Goal: Information Seeking & Learning: Learn about a topic

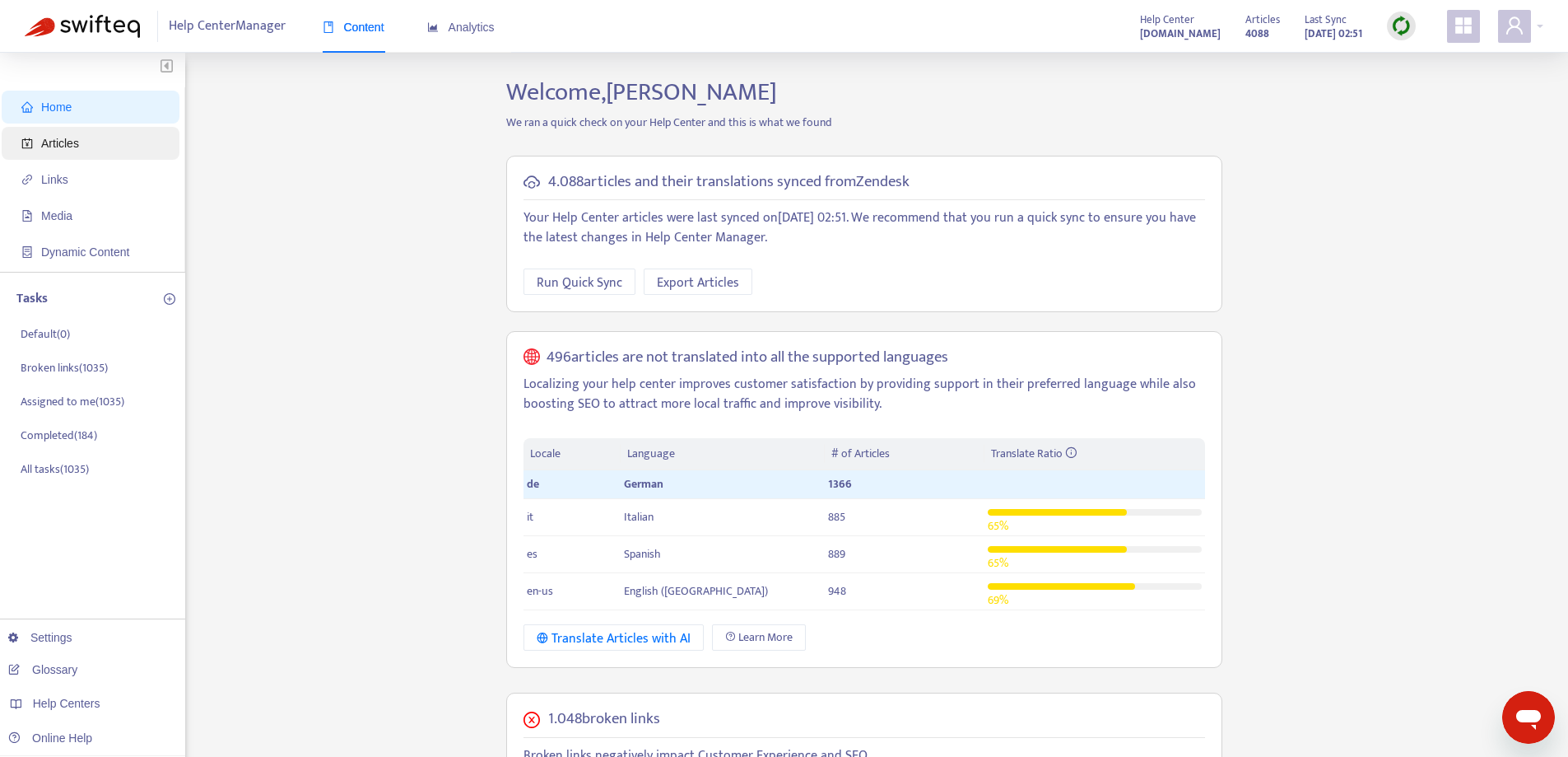
click at [87, 138] on span "Articles" at bounding box center [94, 143] width 145 height 33
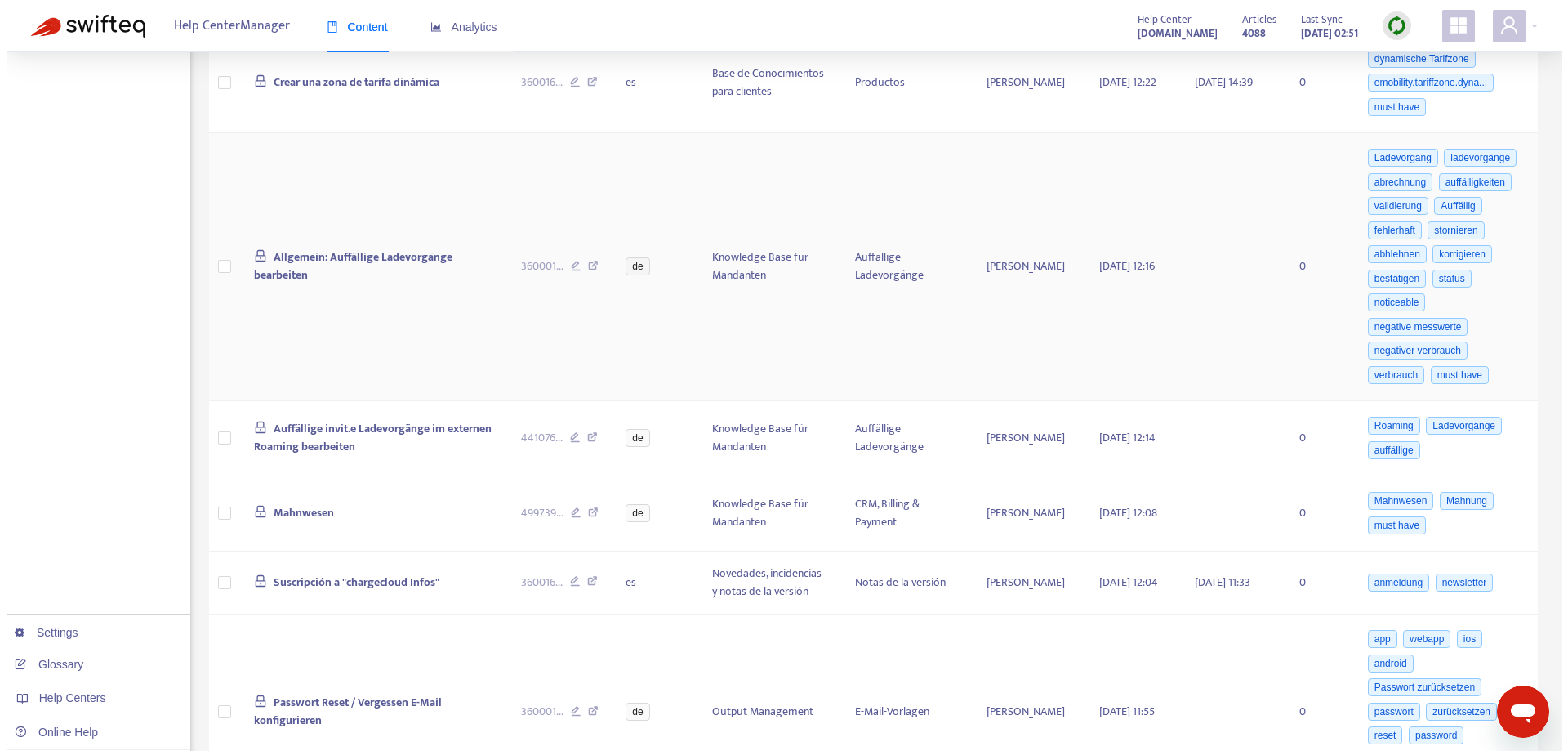
scroll to position [409, 0]
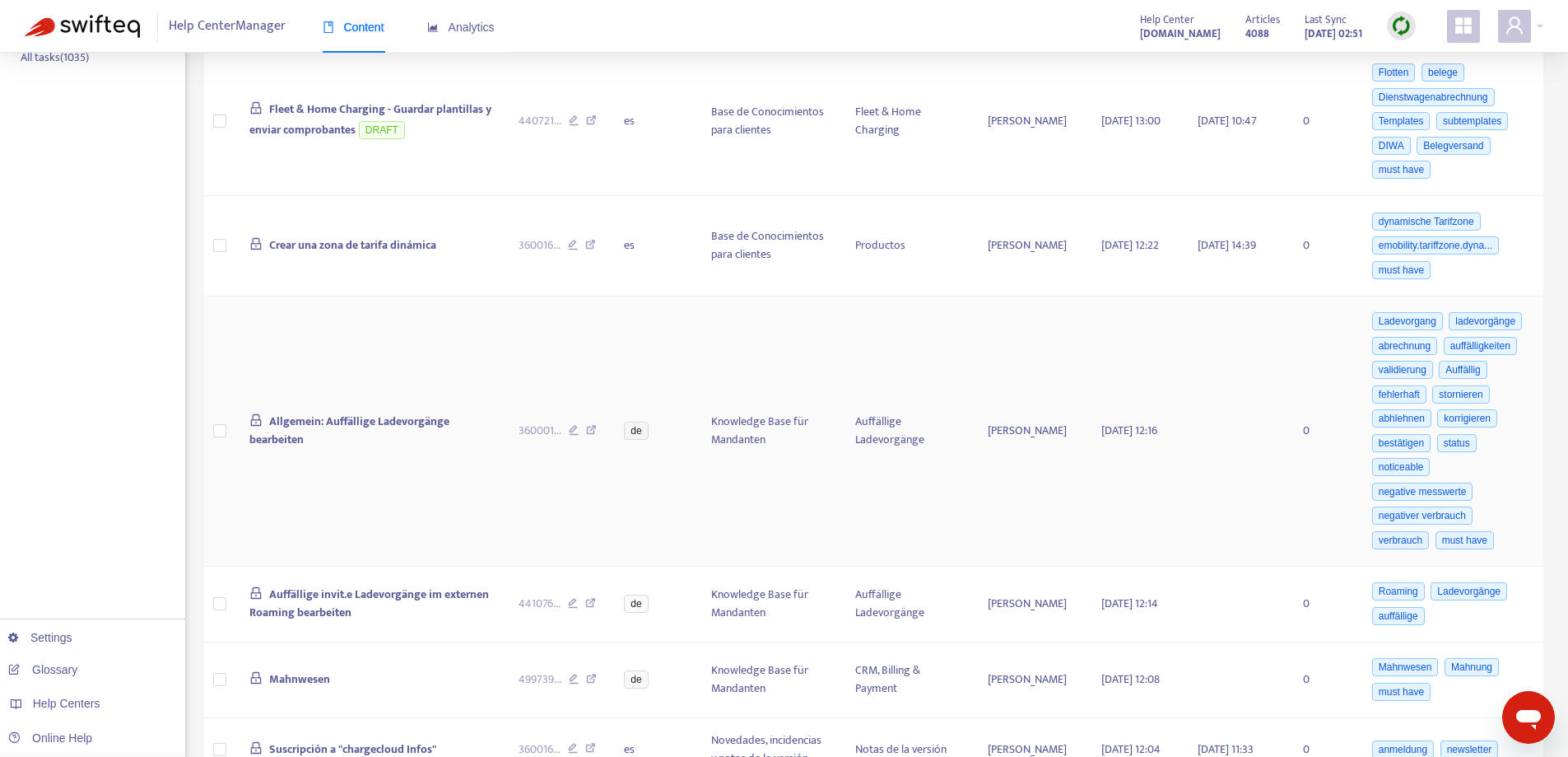
click at [374, 419] on span "Allgemein: Auffällige Ladevorgänge bearbeiten" at bounding box center [349, 430] width 200 height 37
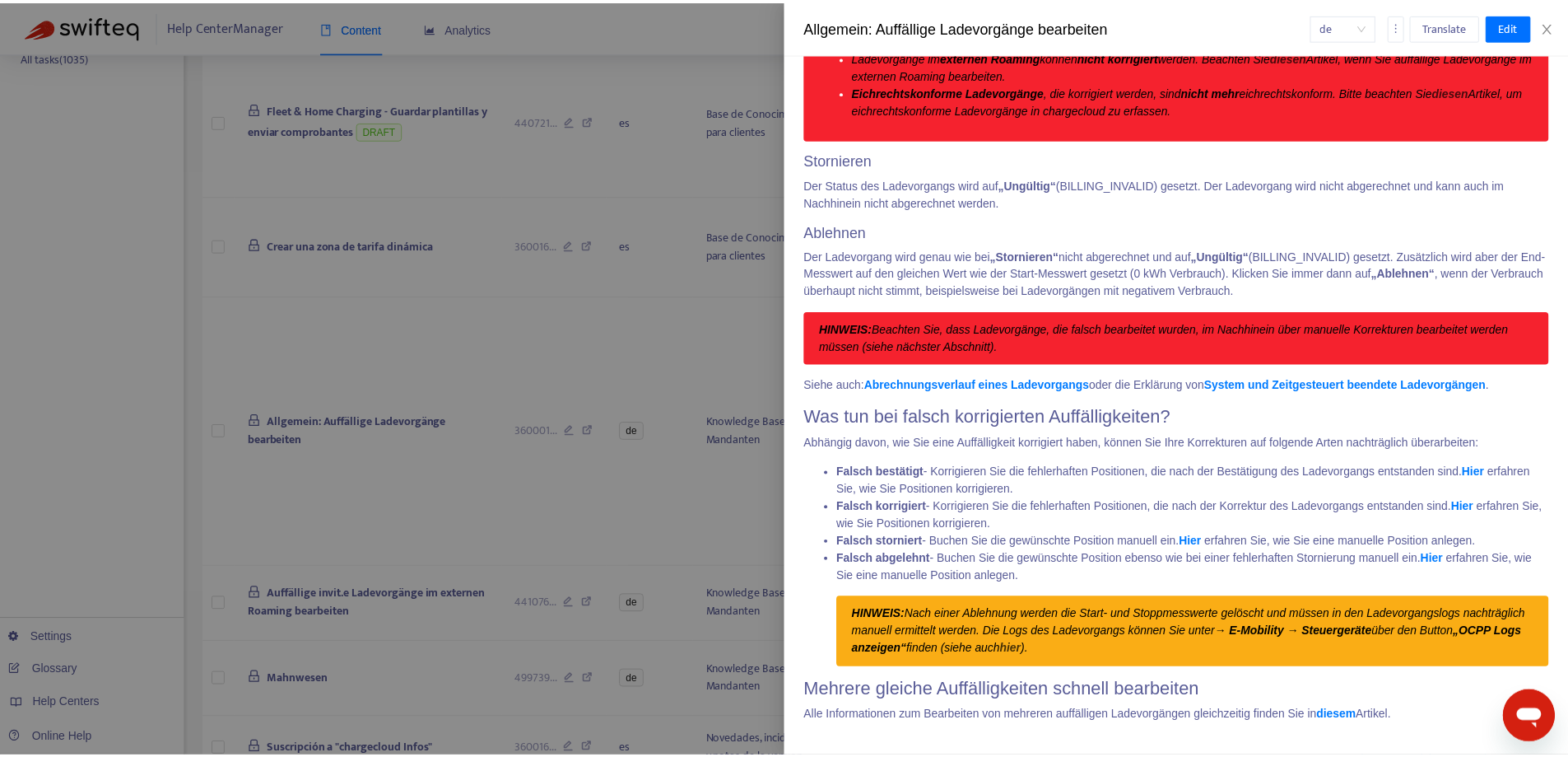
scroll to position [5548, 0]
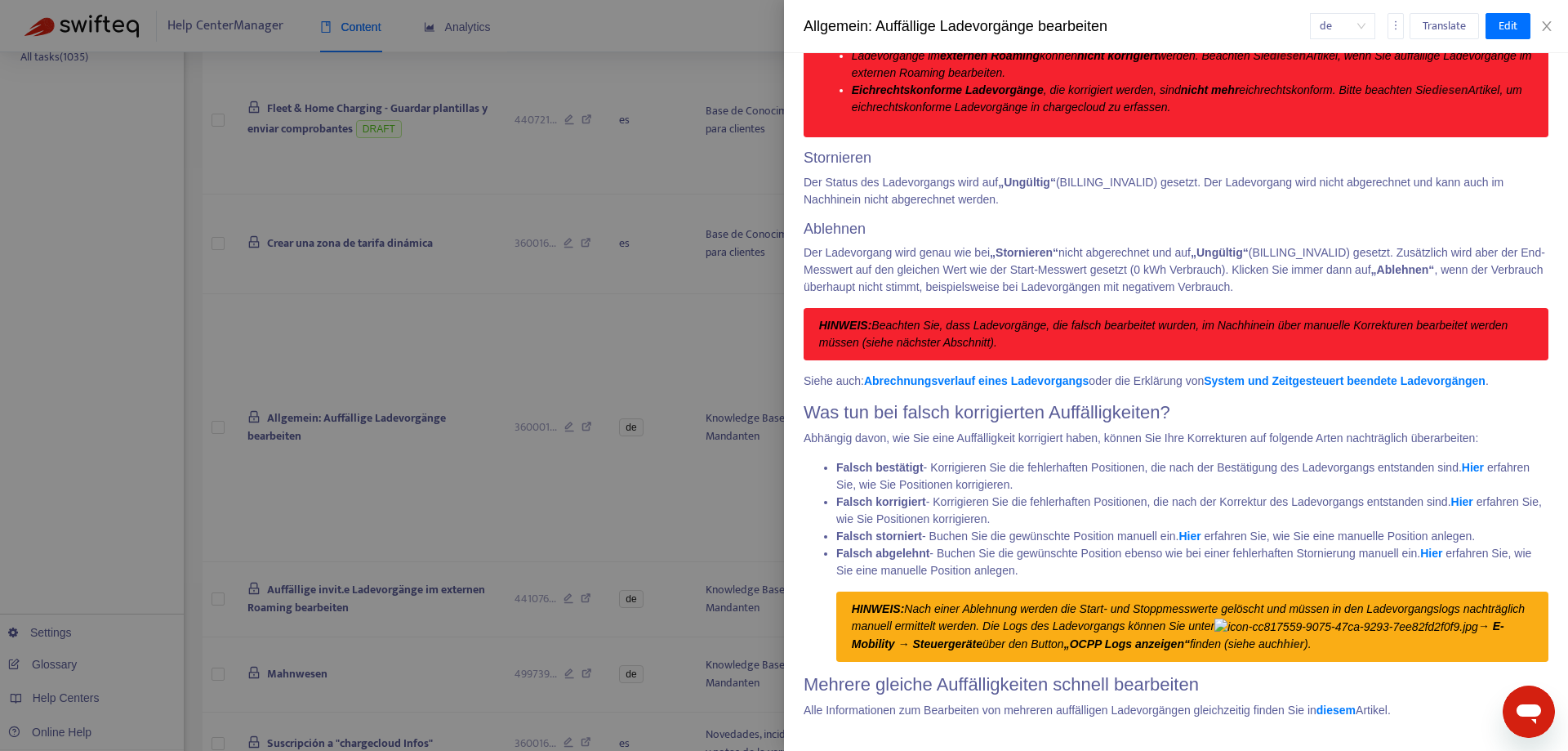
click at [69, 324] on div at bounding box center [784, 376] width 1568 height 751
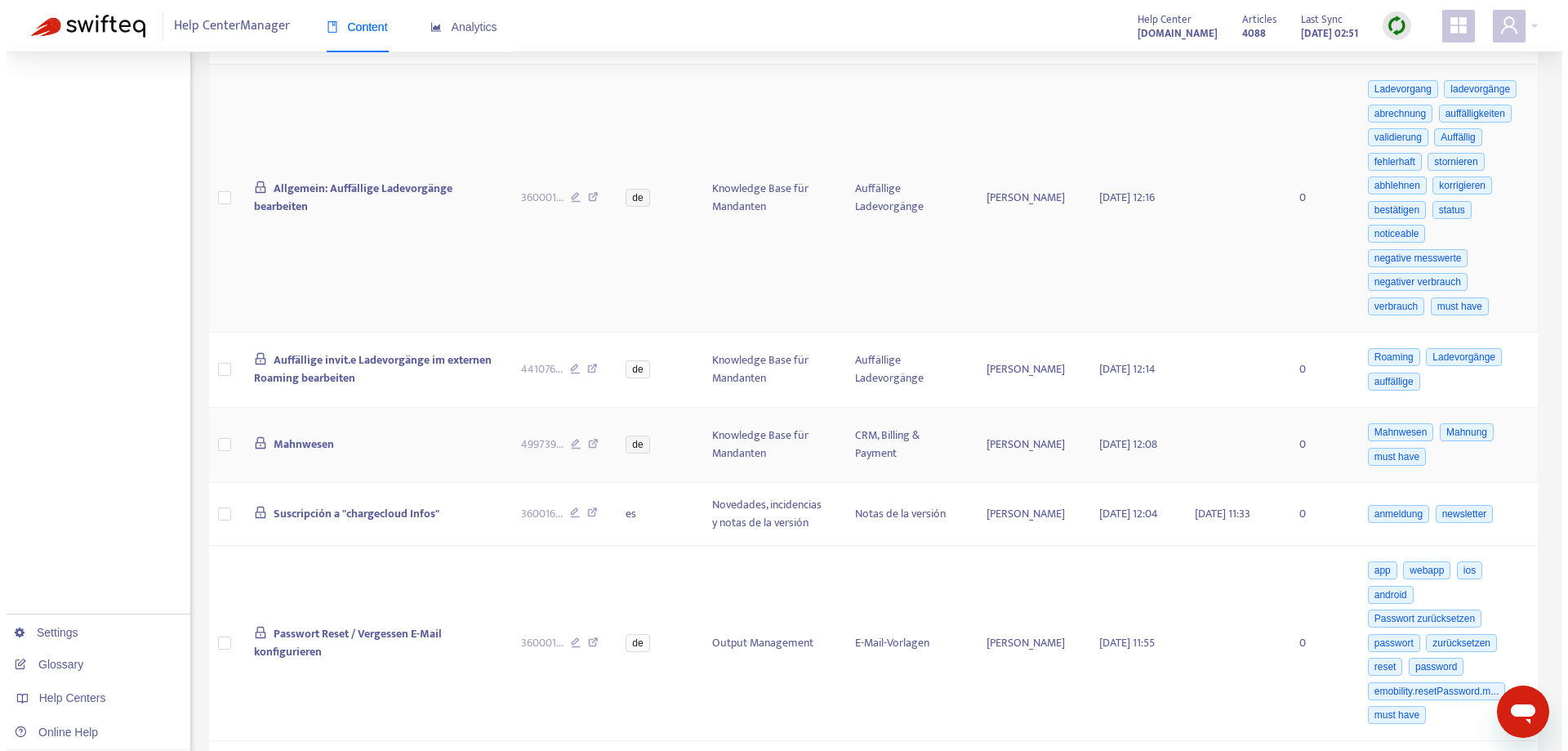
scroll to position [654, 0]
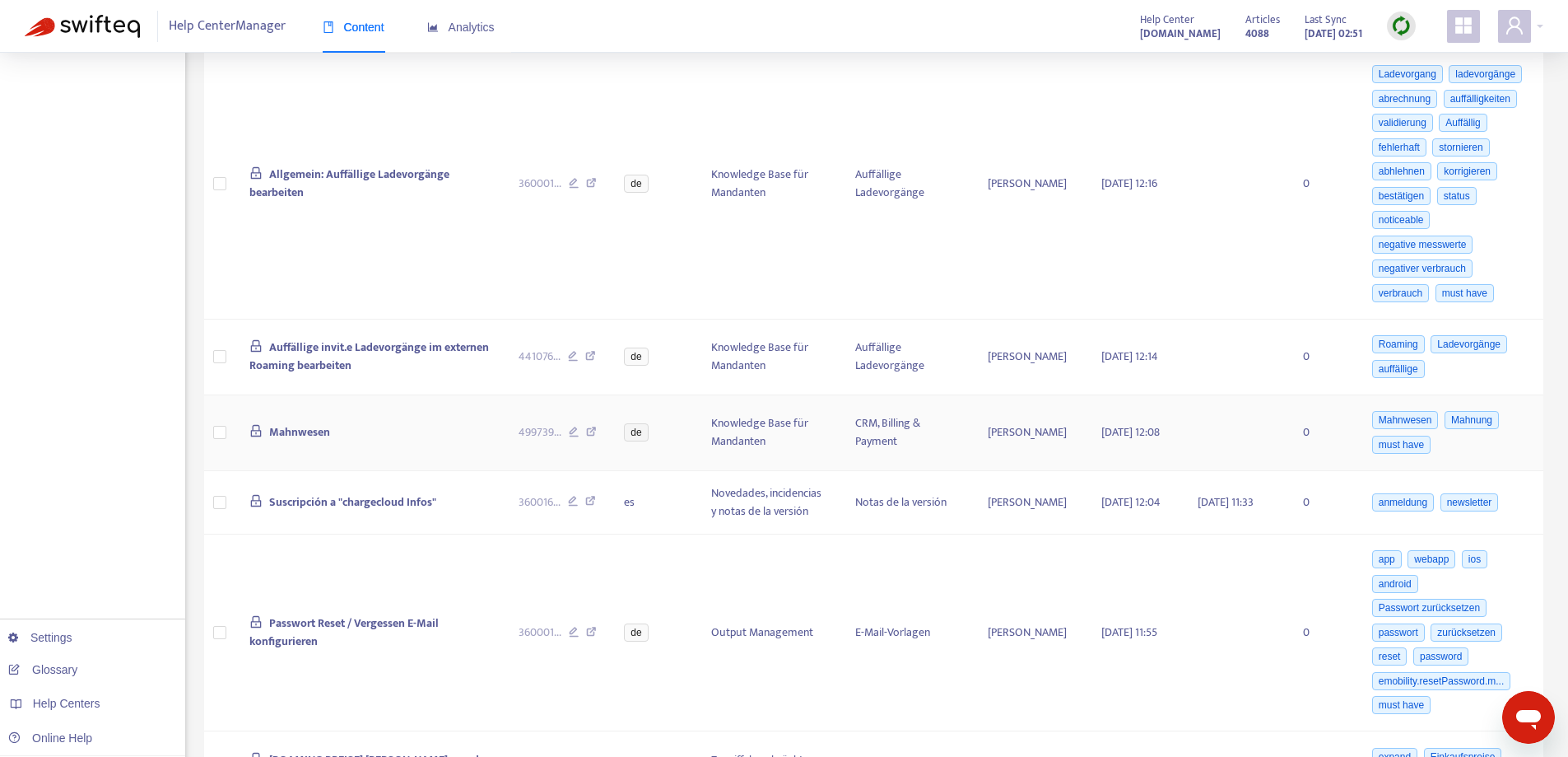
click at [279, 429] on span "Mahnwesen" at bounding box center [300, 431] width 61 height 19
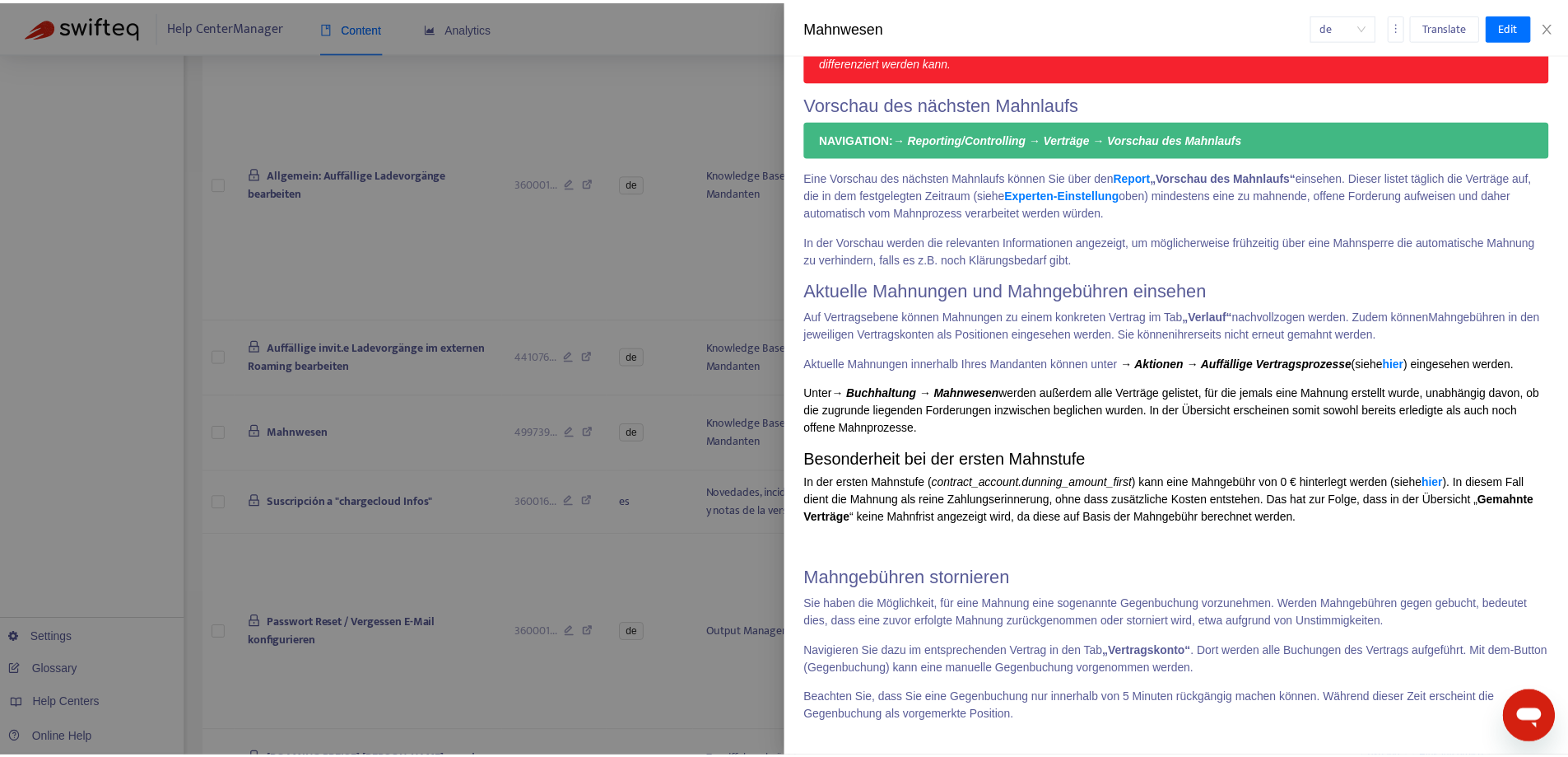
scroll to position [6093, 0]
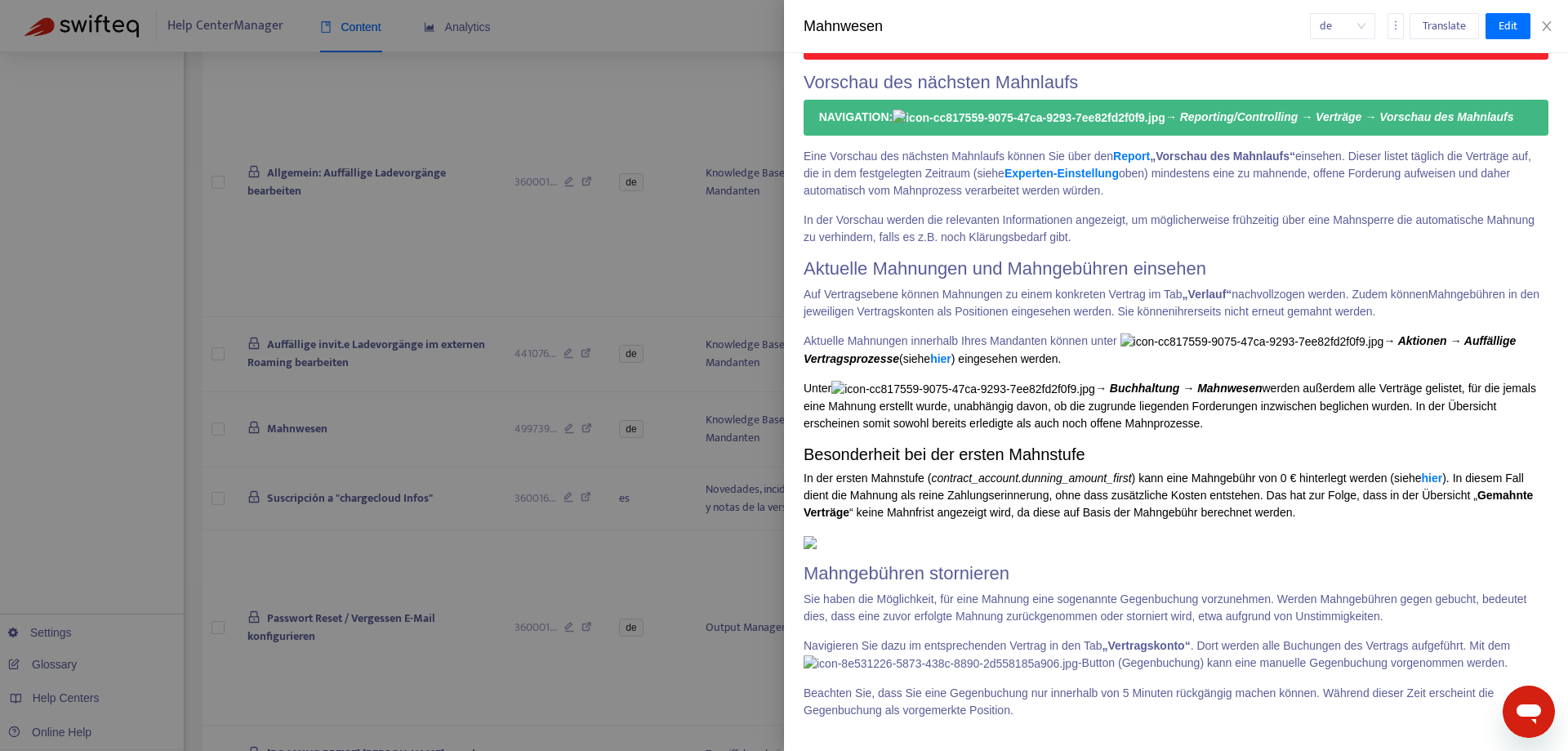
click at [133, 421] on div at bounding box center [784, 376] width 1568 height 751
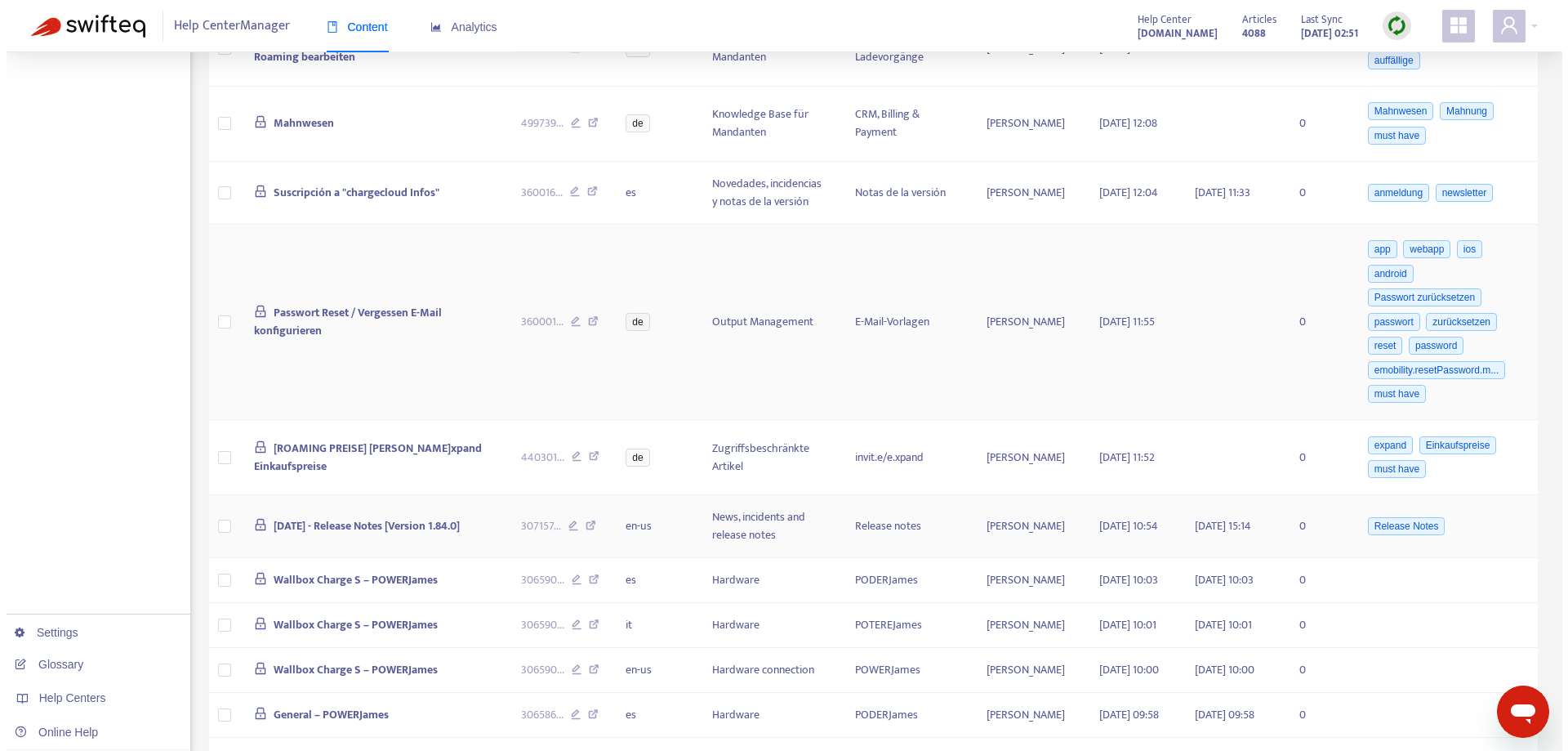
scroll to position [1062, 0]
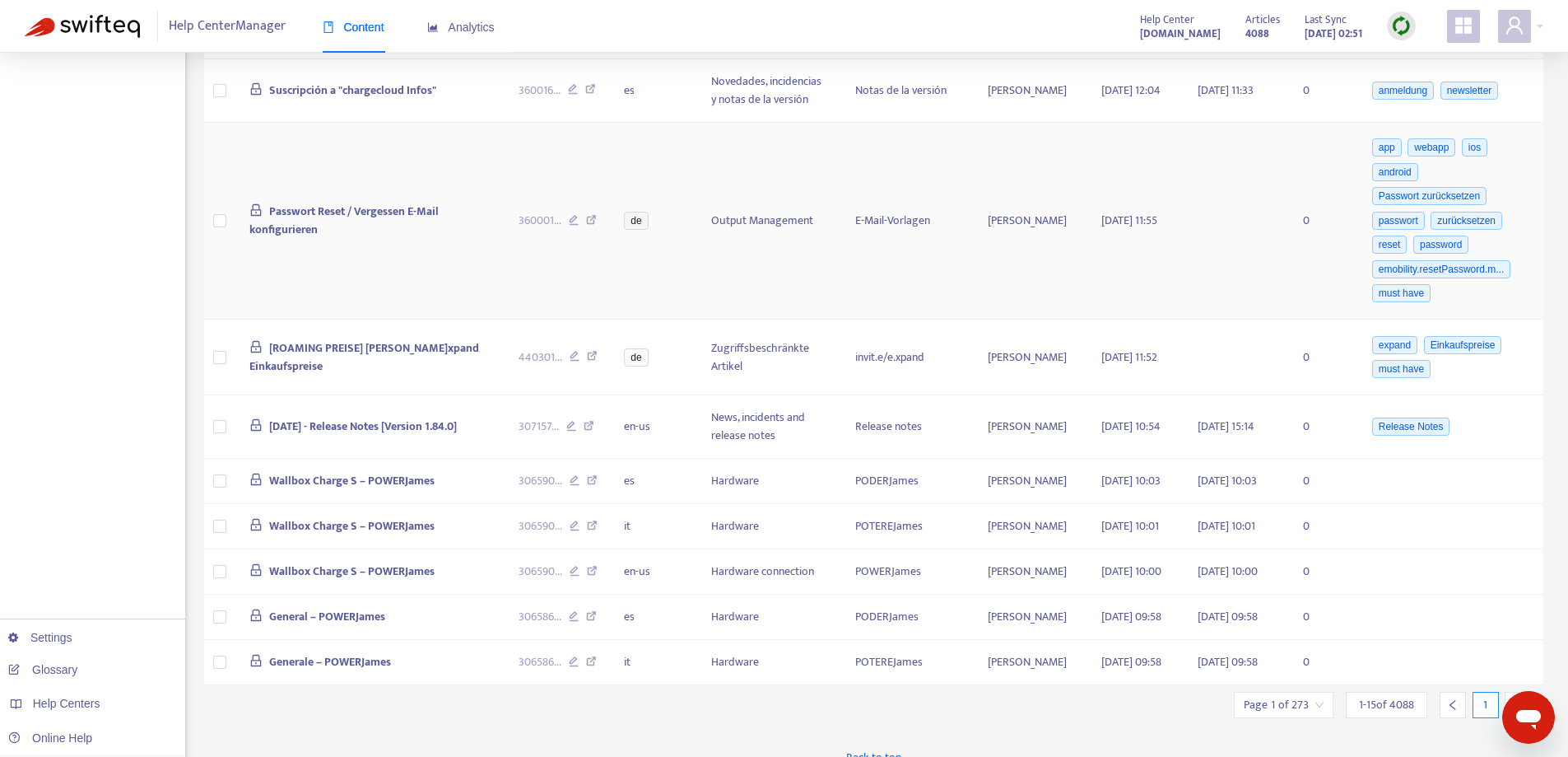
click at [390, 205] on span "Passwort Reset / Vergessen E-Mail konfigurieren" at bounding box center [343, 221] width 189 height 37
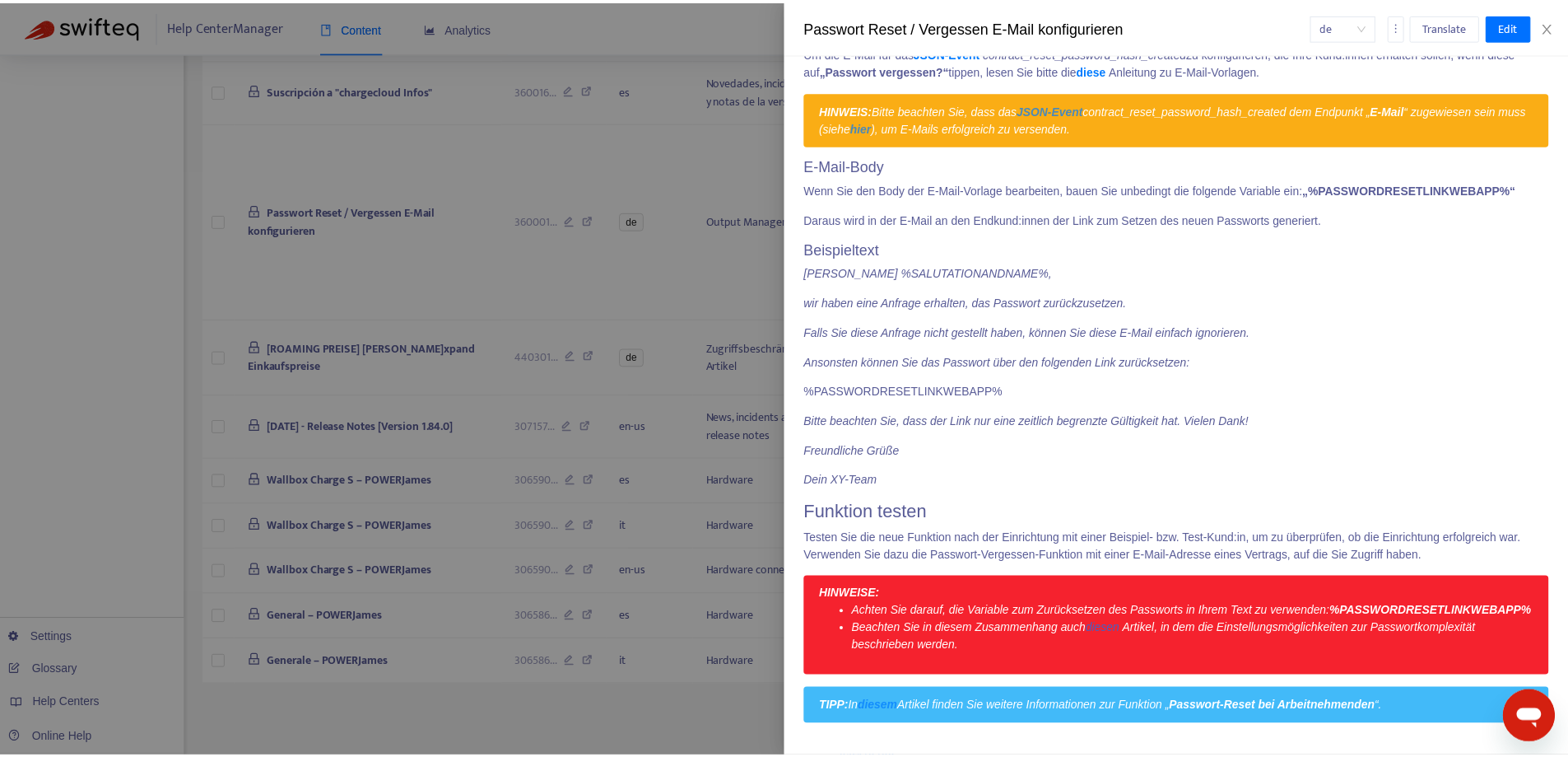
scroll to position [1001, 0]
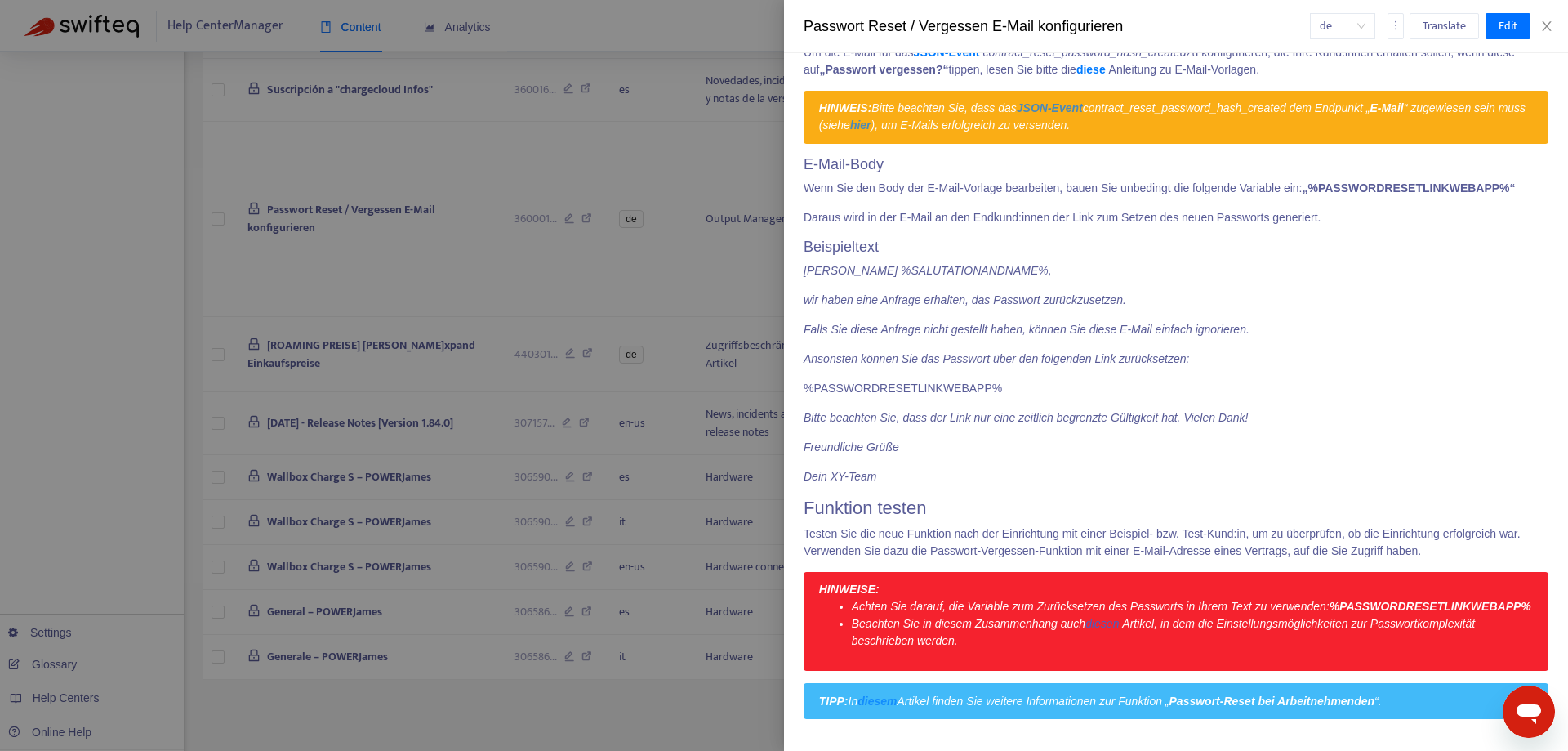
click at [90, 335] on div at bounding box center [784, 376] width 1568 height 751
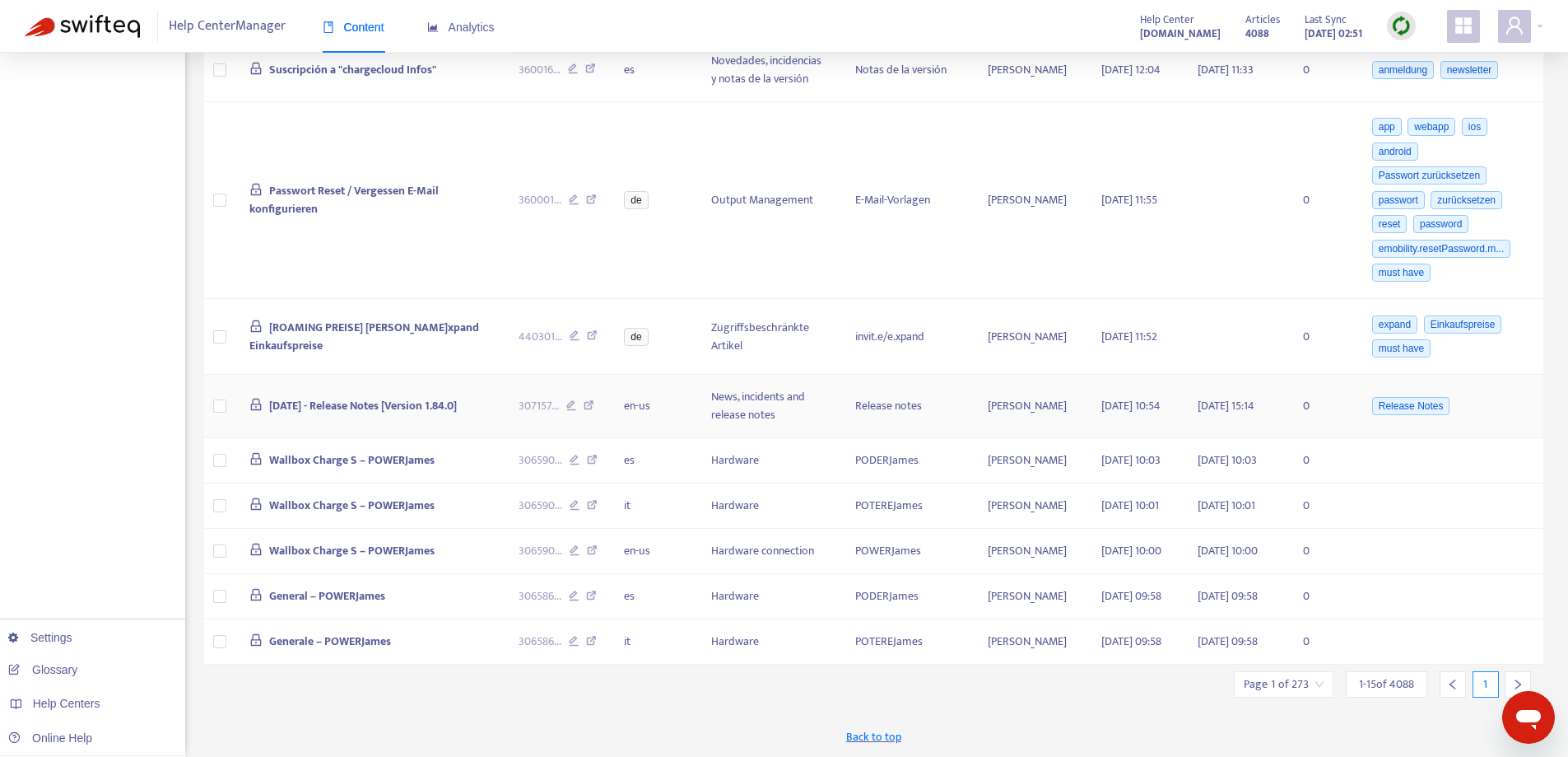
scroll to position [1182, 0]
click at [1516, 679] on icon "right" at bounding box center [1518, 684] width 12 height 12
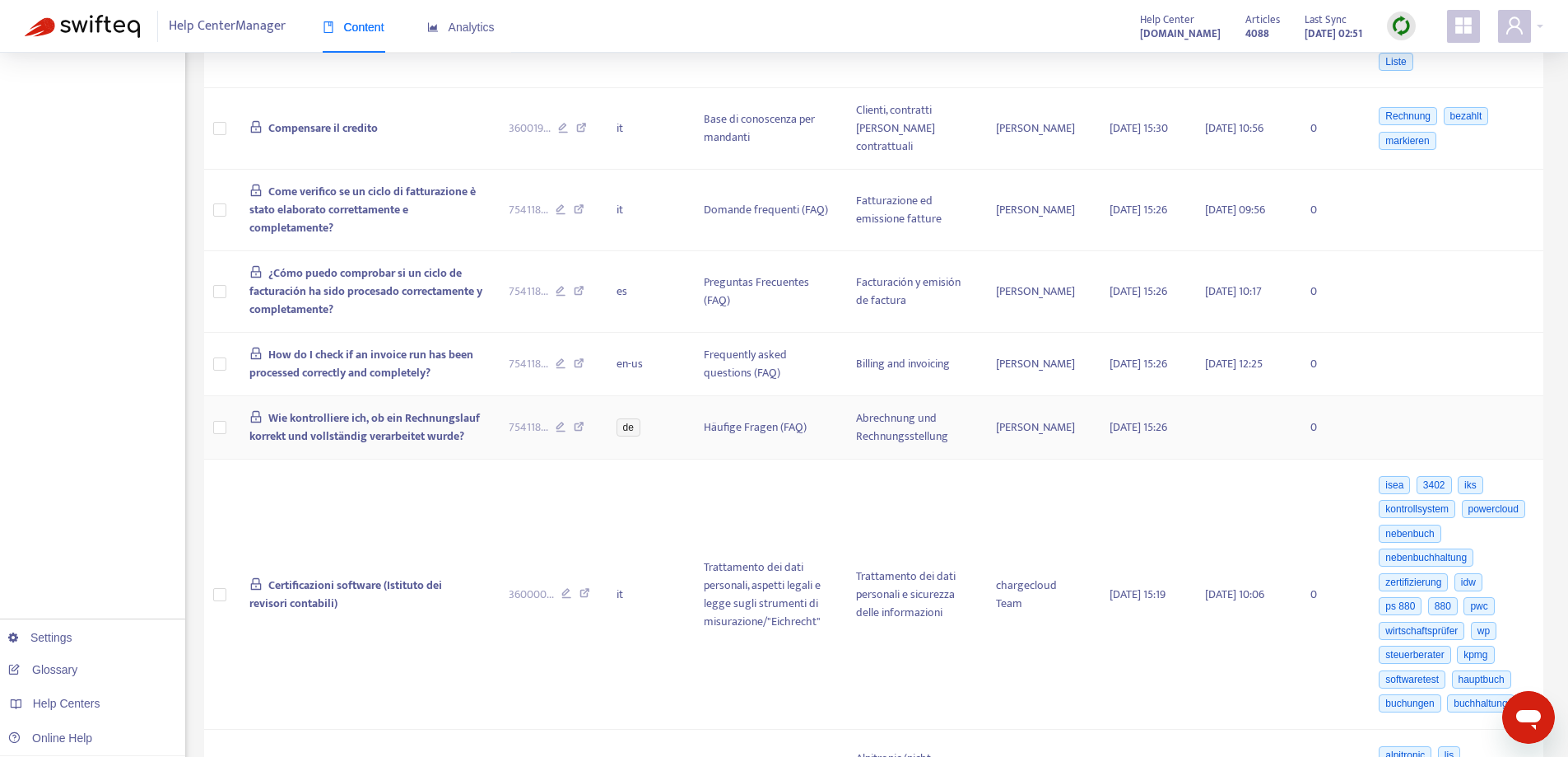
scroll to position [659, 0]
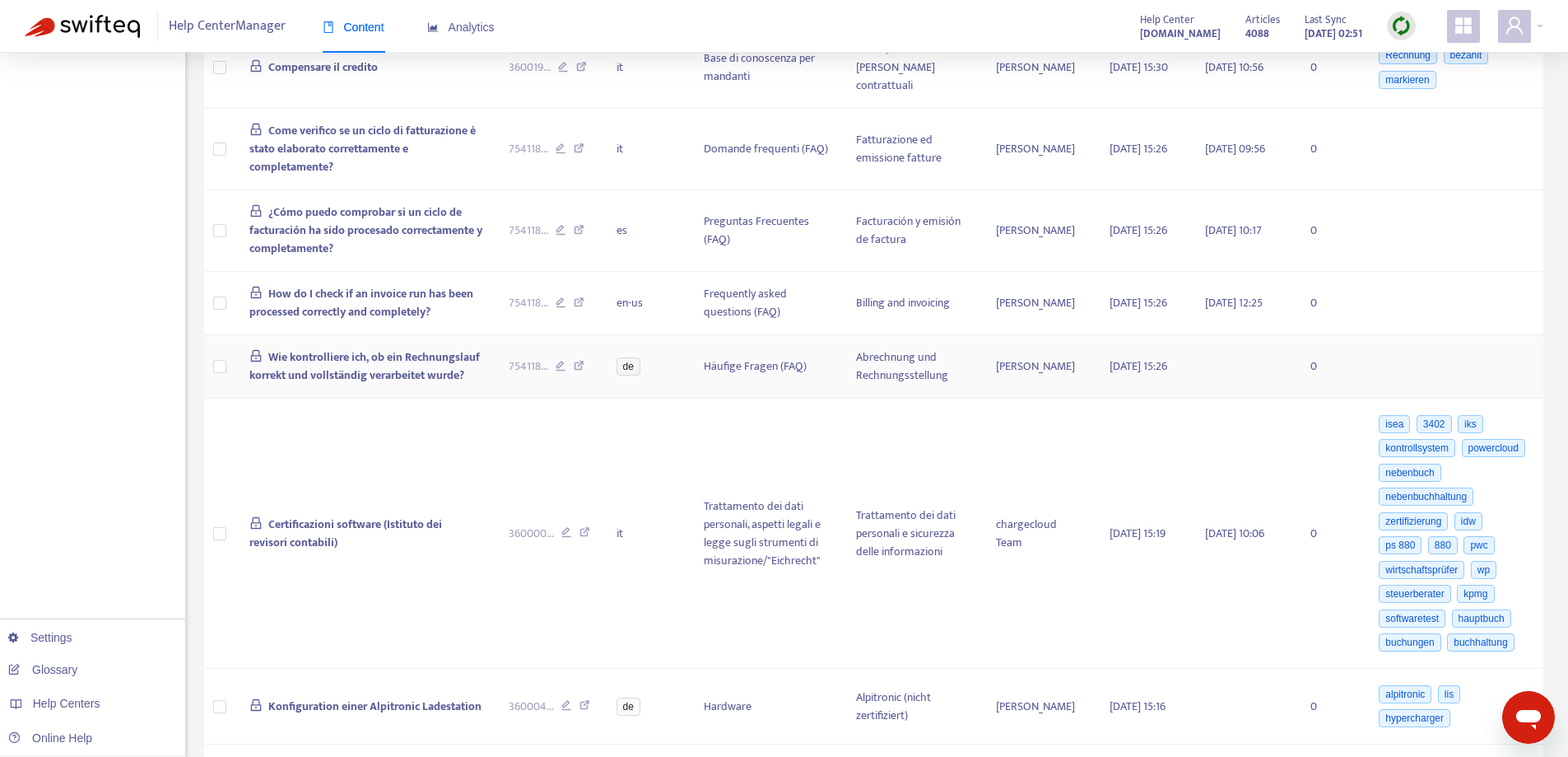
click at [433, 370] on span "Wie kontrolliere ich, ob ein Rechnungslauf korrekt und vollständig verarbeitet …" at bounding box center [365, 366] width 231 height 37
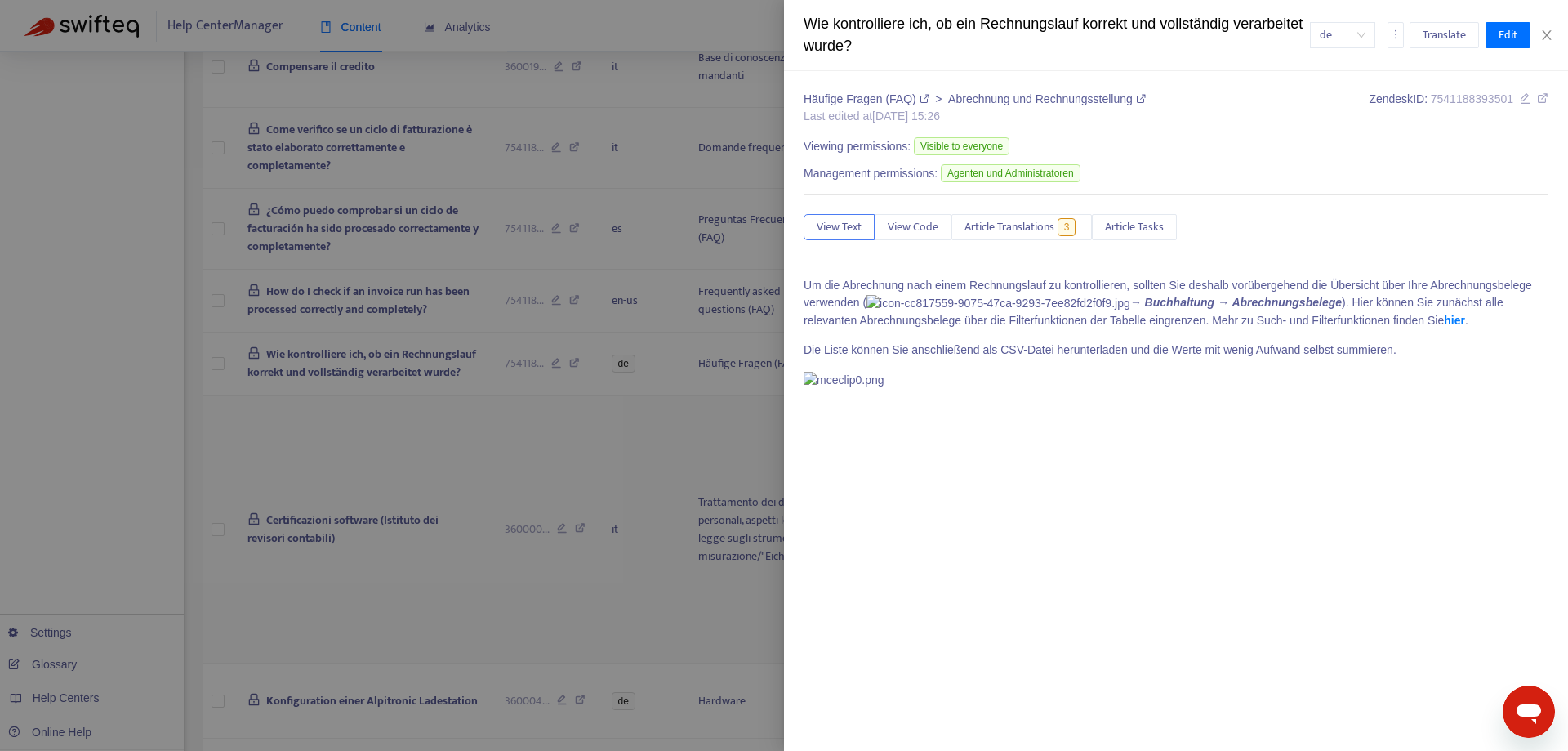
click at [517, 441] on div at bounding box center [784, 376] width 1568 height 751
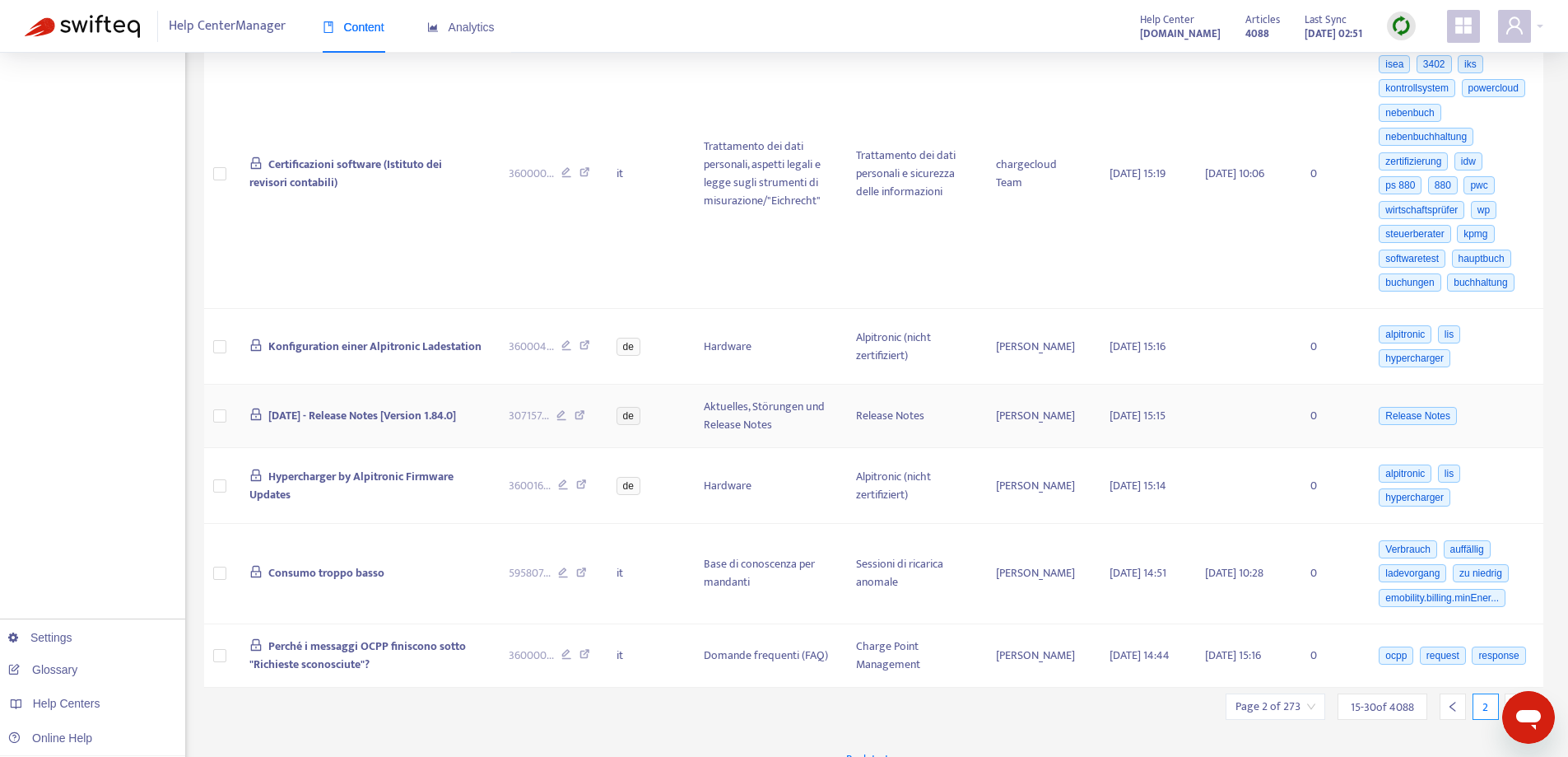
scroll to position [1035, 0]
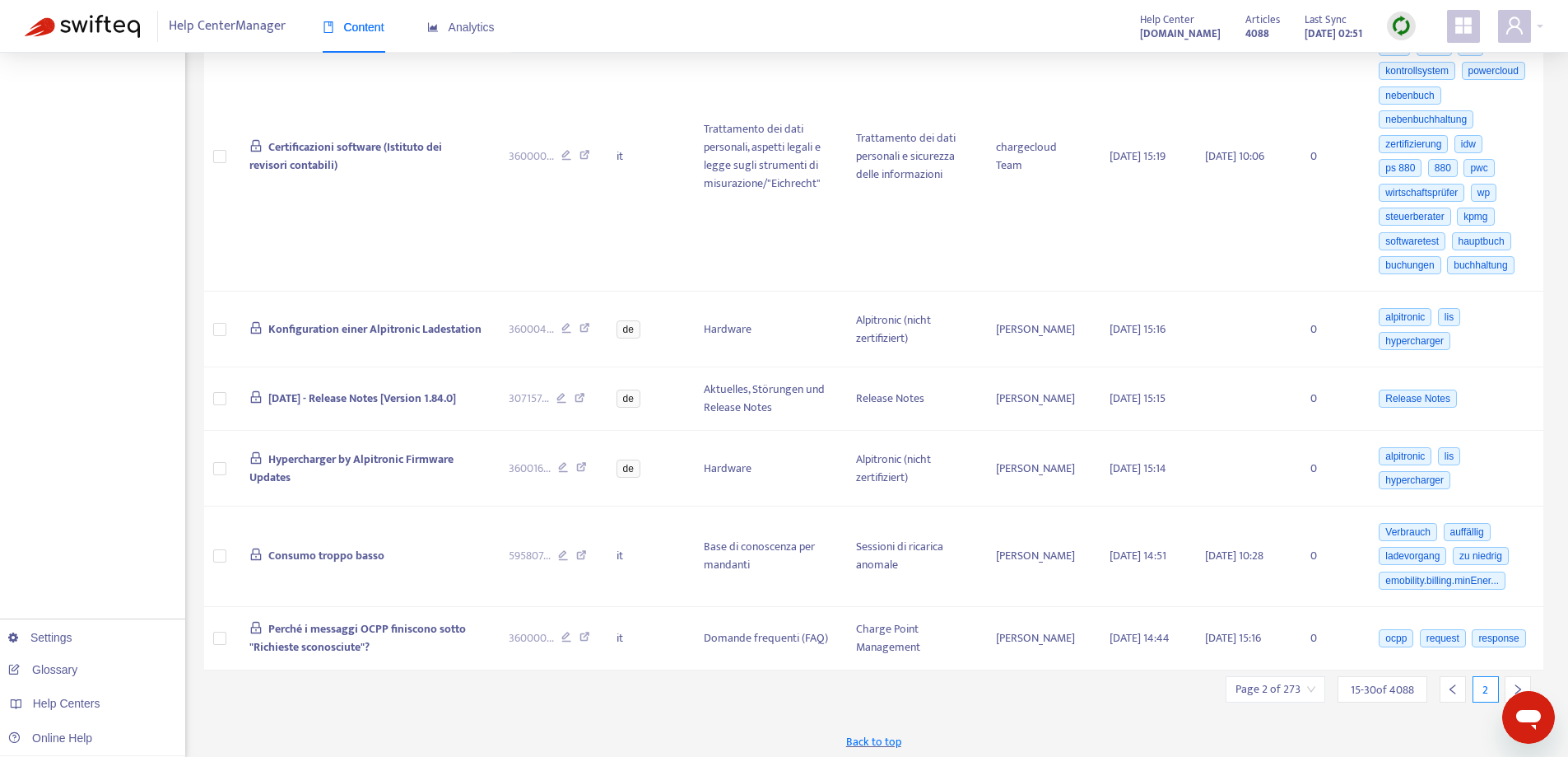
click at [1508, 676] on div at bounding box center [1517, 688] width 26 height 26
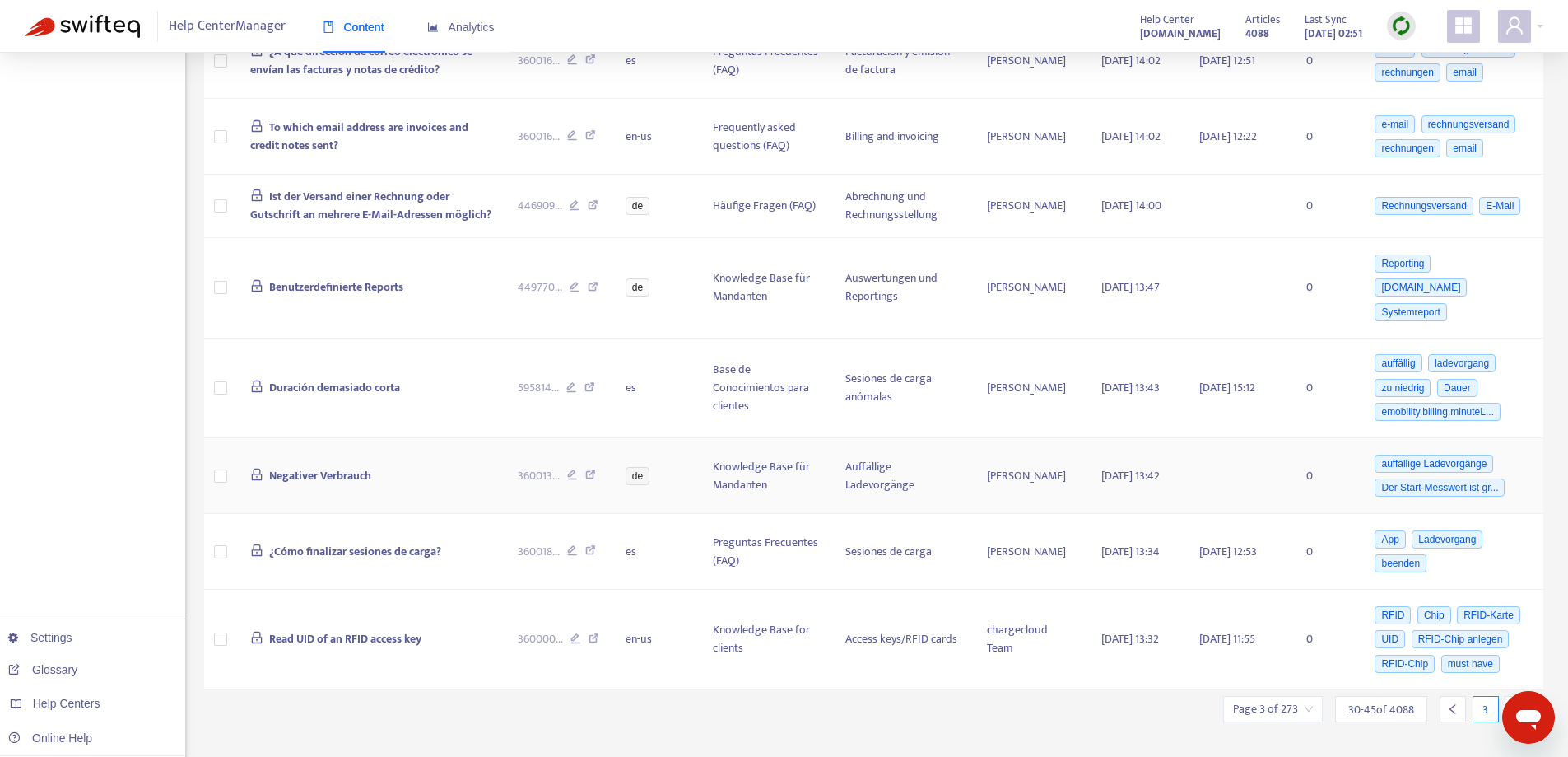
click at [336, 466] on span "Negativer Verbrauch" at bounding box center [320, 475] width 102 height 19
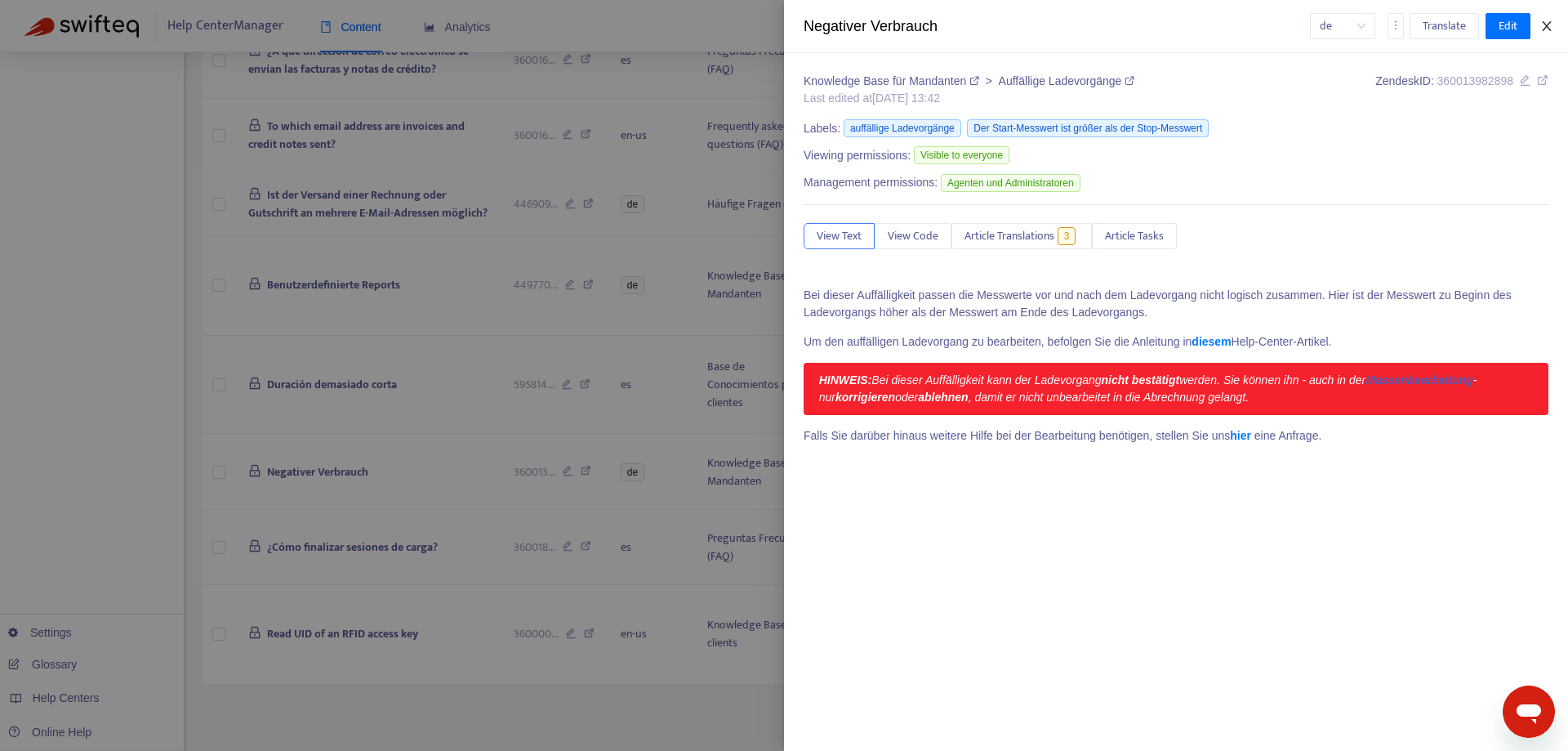
click at [1550, 27] on icon "close" at bounding box center [1547, 25] width 13 height 13
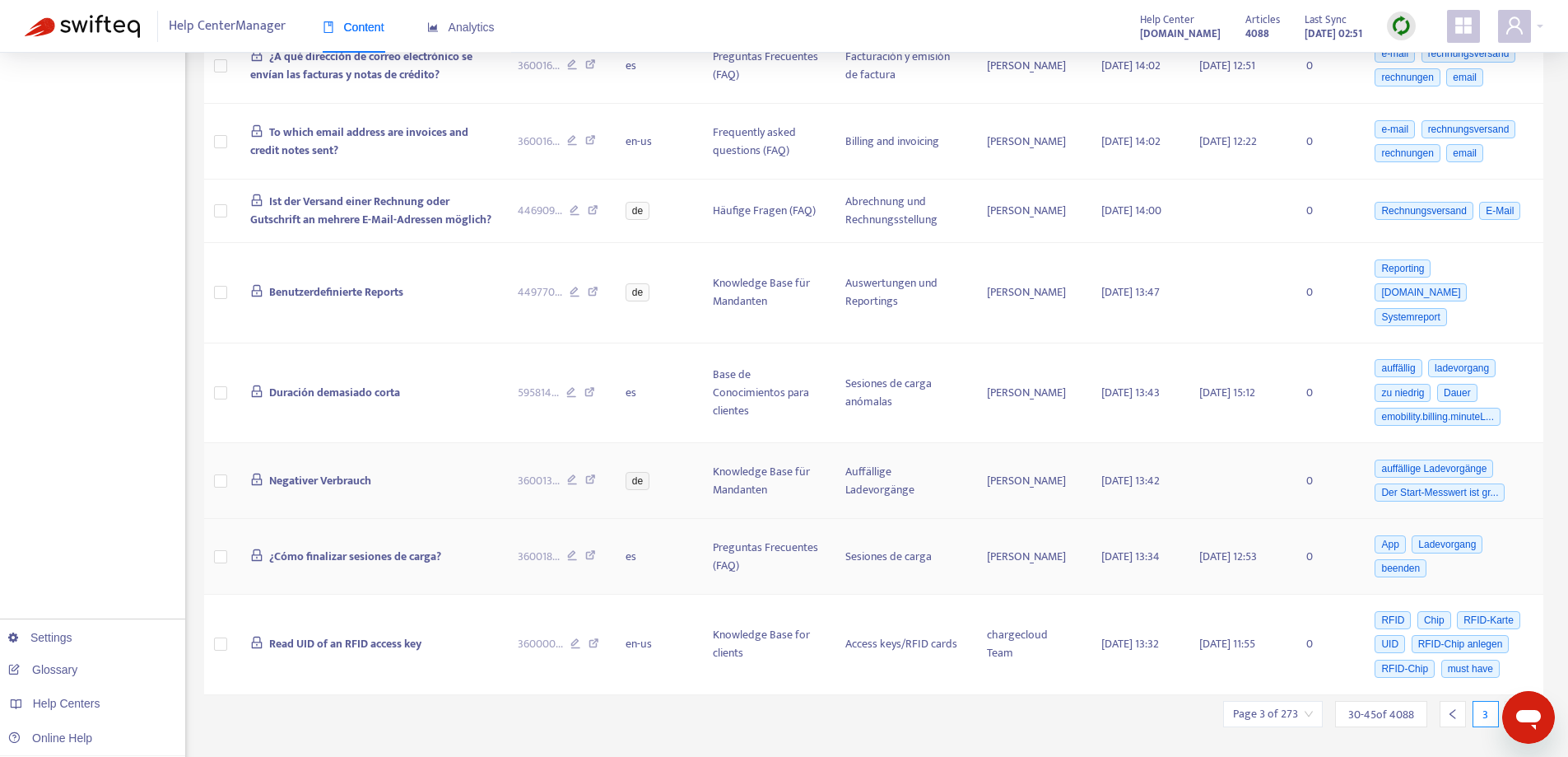
scroll to position [1036, 0]
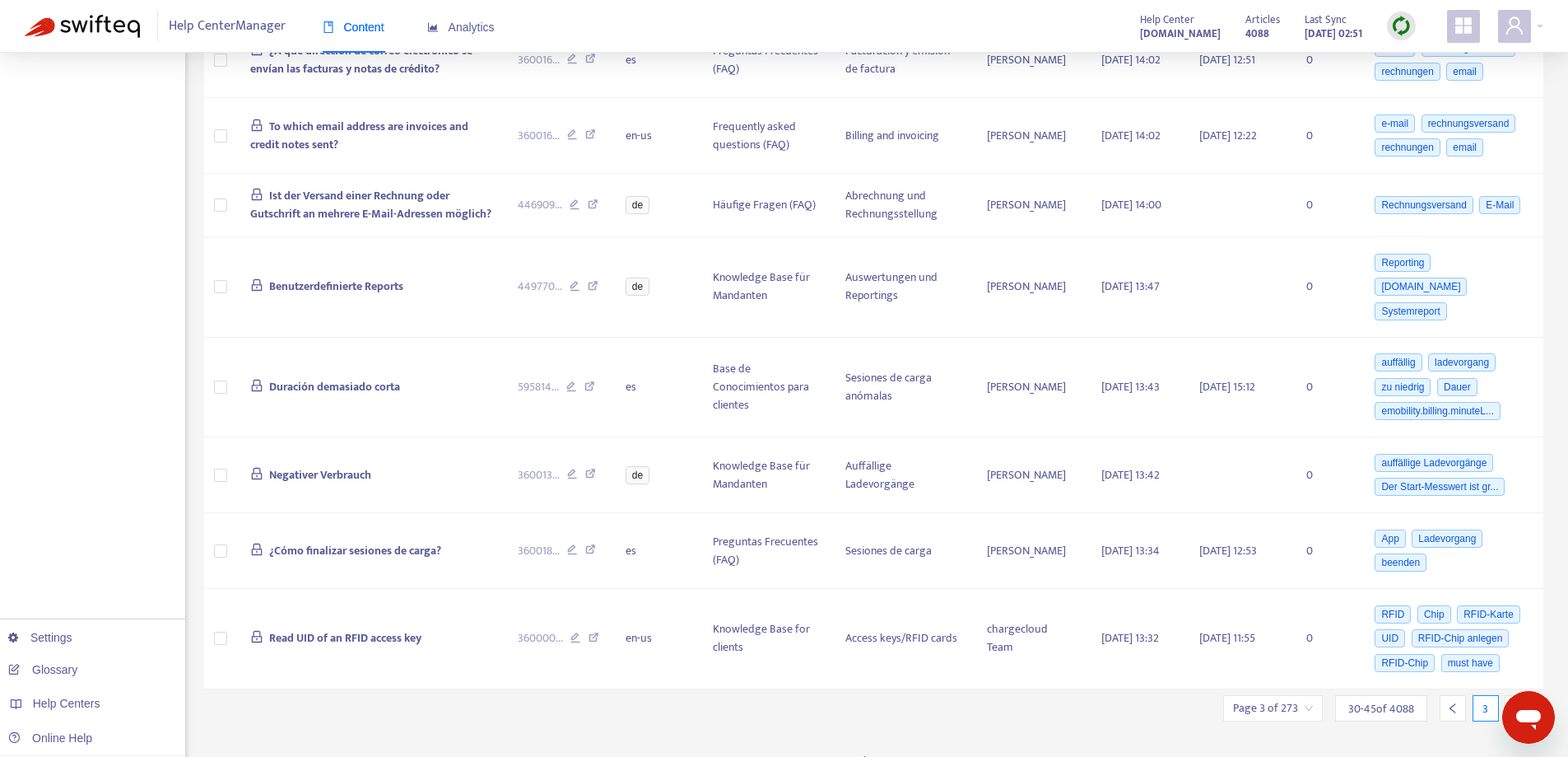
click at [1518, 695] on div at bounding box center [1517, 708] width 26 height 26
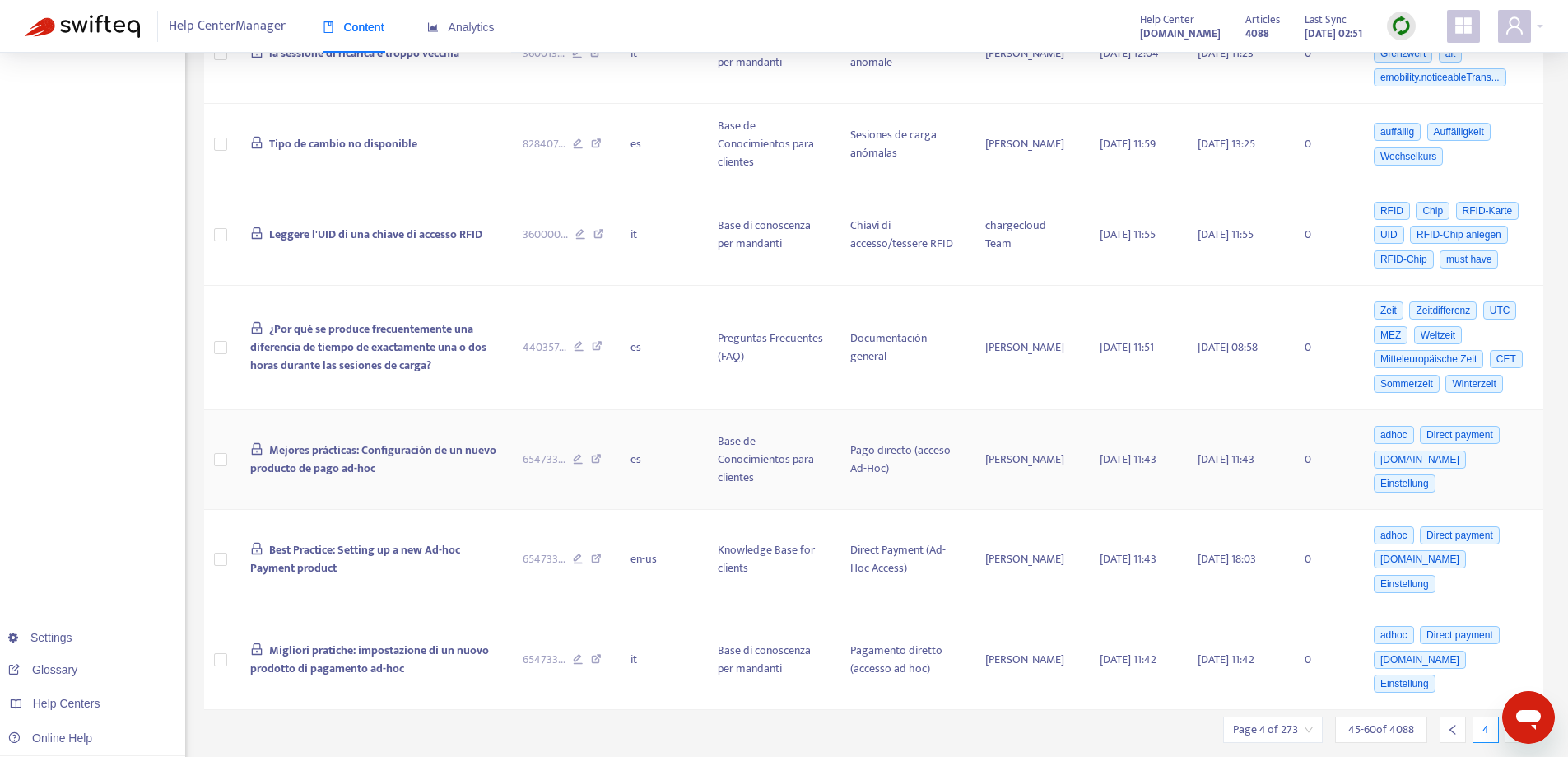
scroll to position [1025, 0]
click at [1511, 714] on div at bounding box center [1517, 727] width 26 height 26
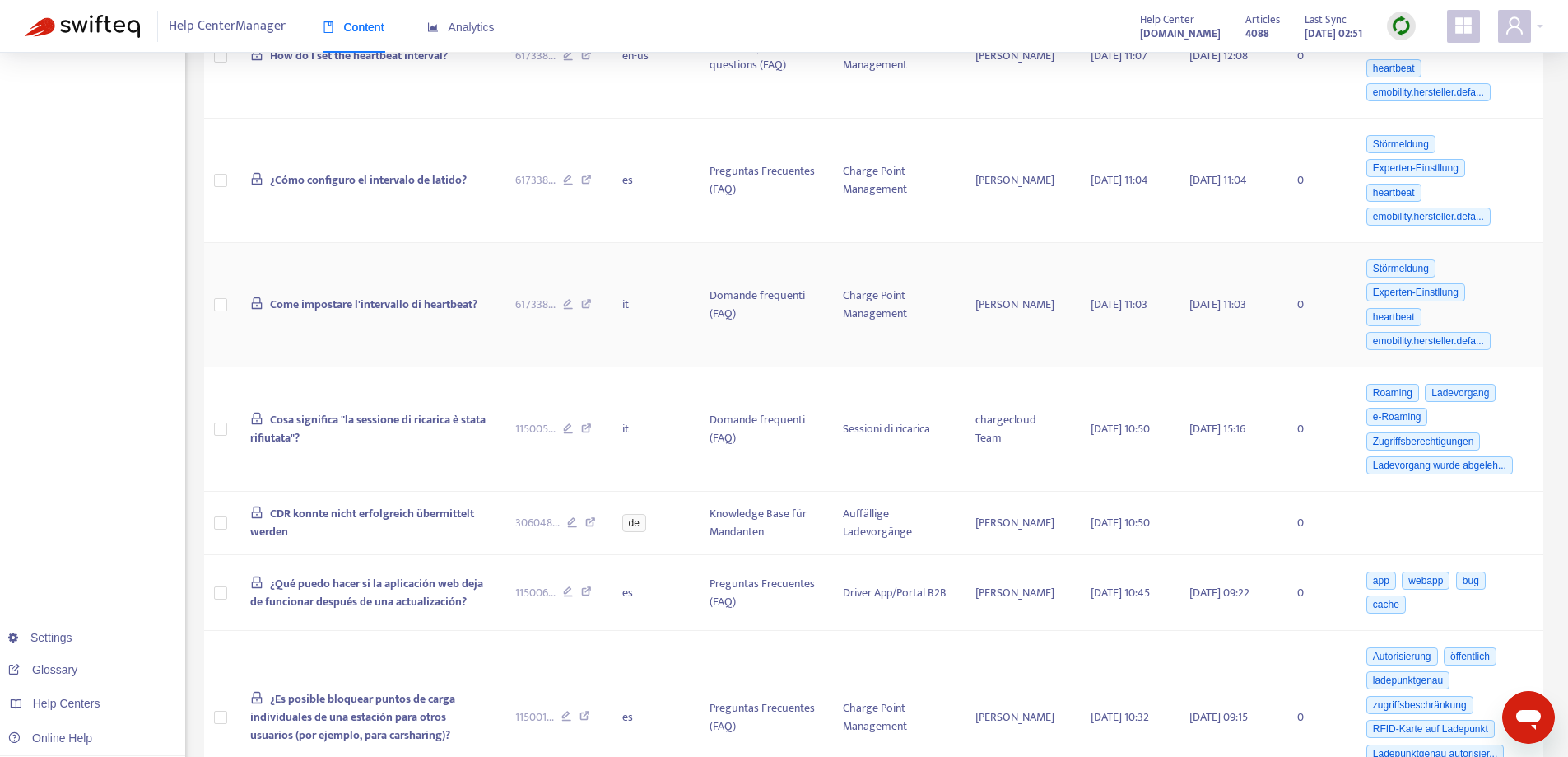
scroll to position [1565, 0]
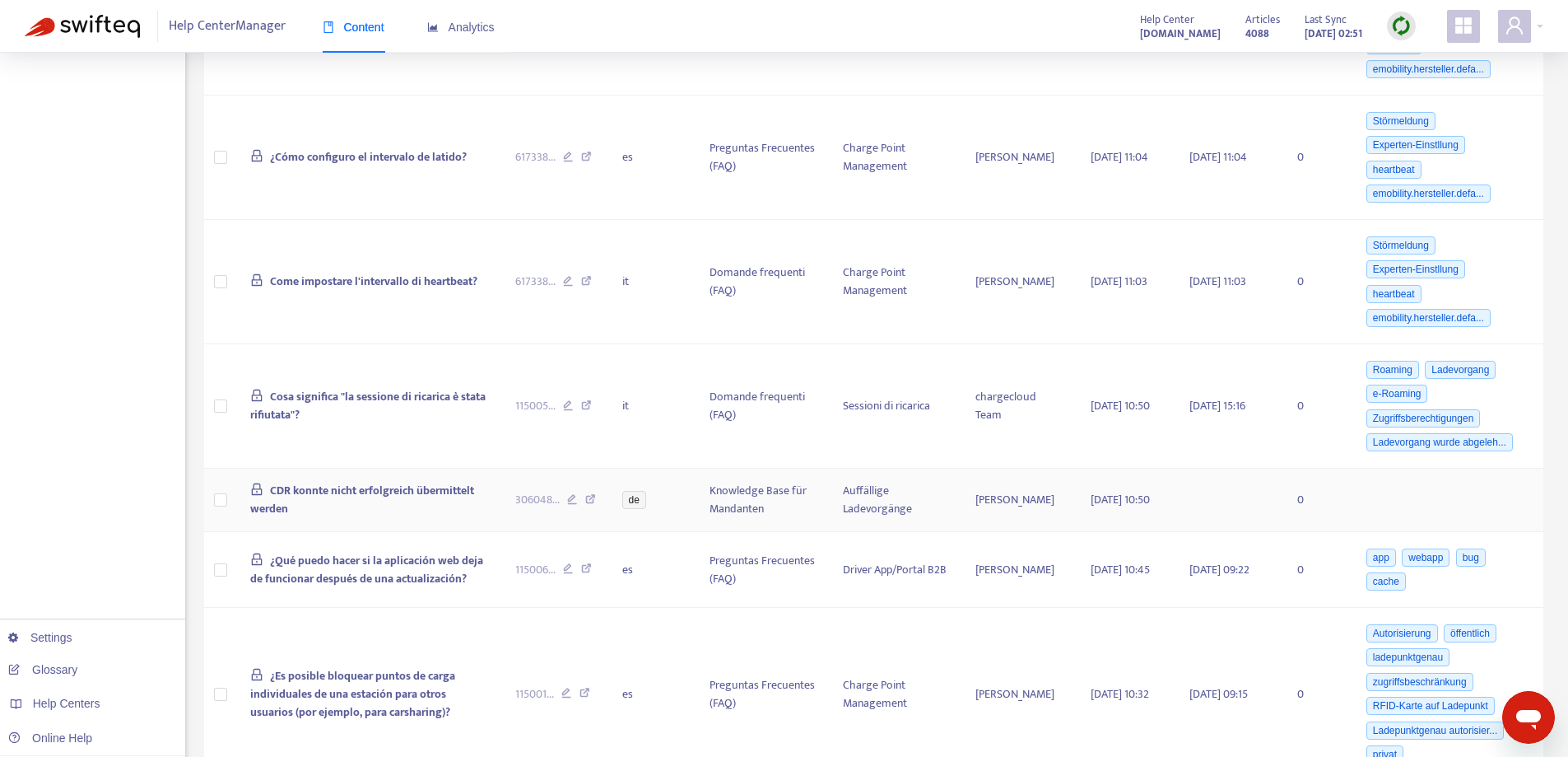
click at [372, 496] on span "CDR konnte nicht erfolgreich übermittelt werden" at bounding box center [362, 499] width 223 height 37
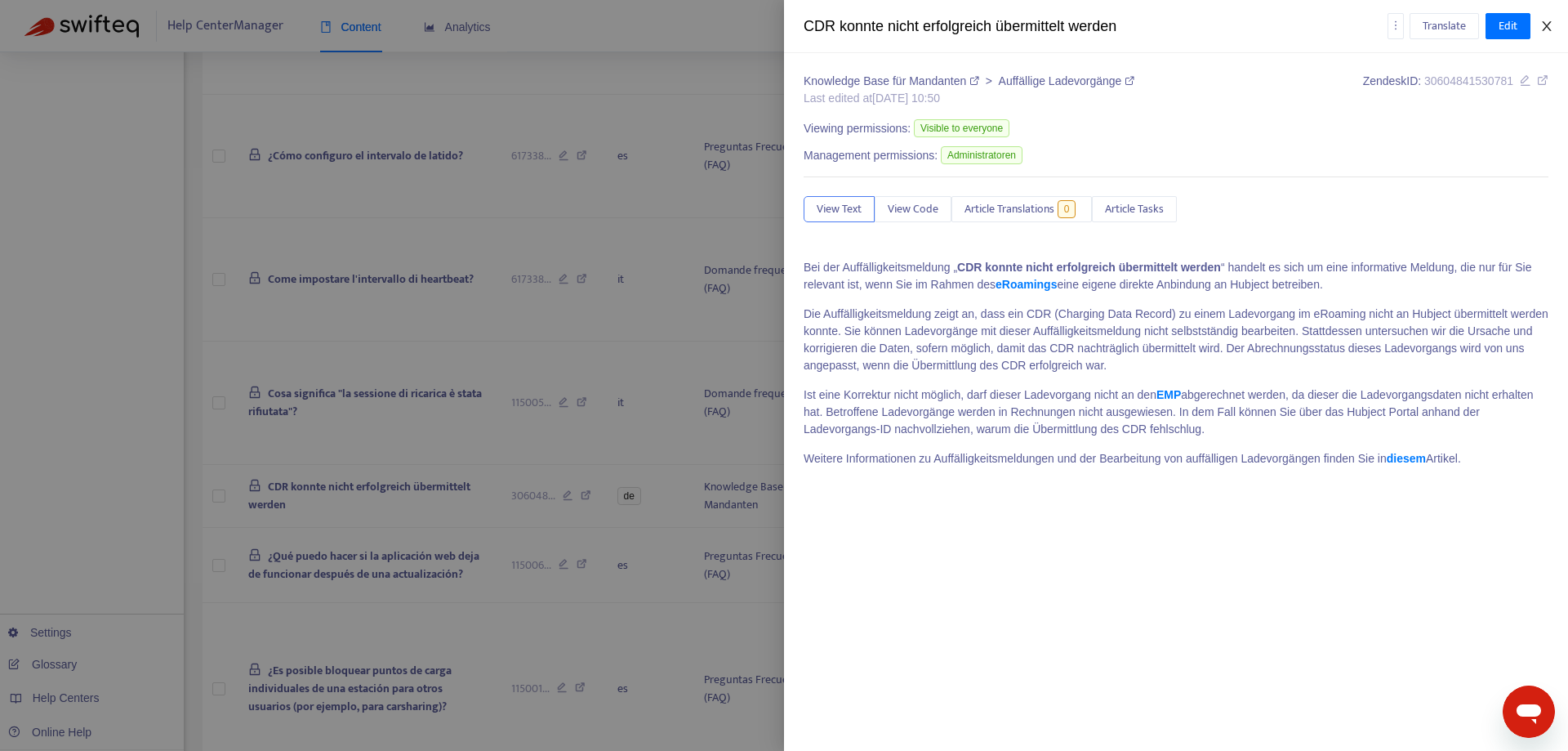
click at [1550, 23] on icon "close" at bounding box center [1547, 25] width 13 height 13
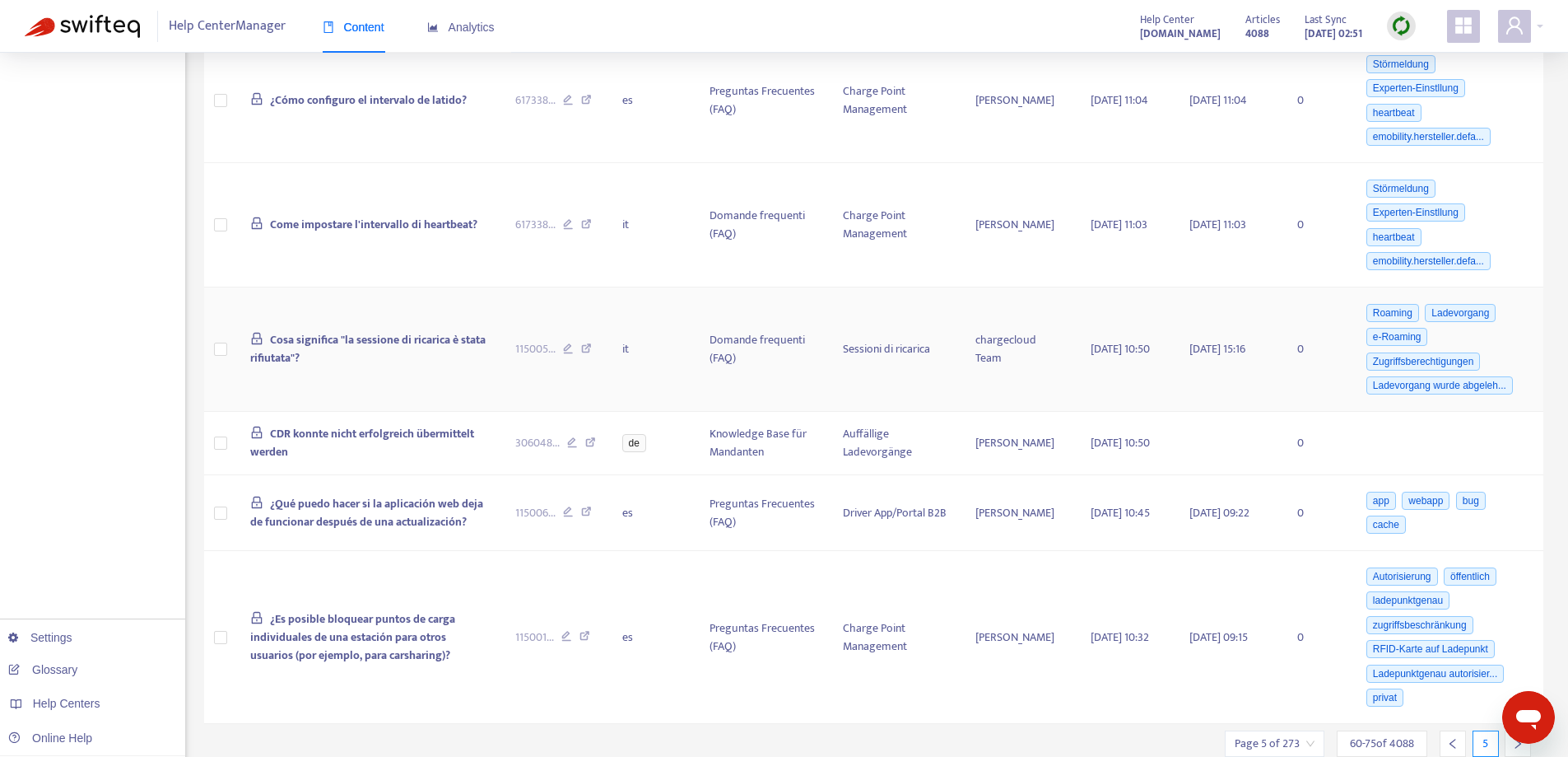
scroll to position [1681, 0]
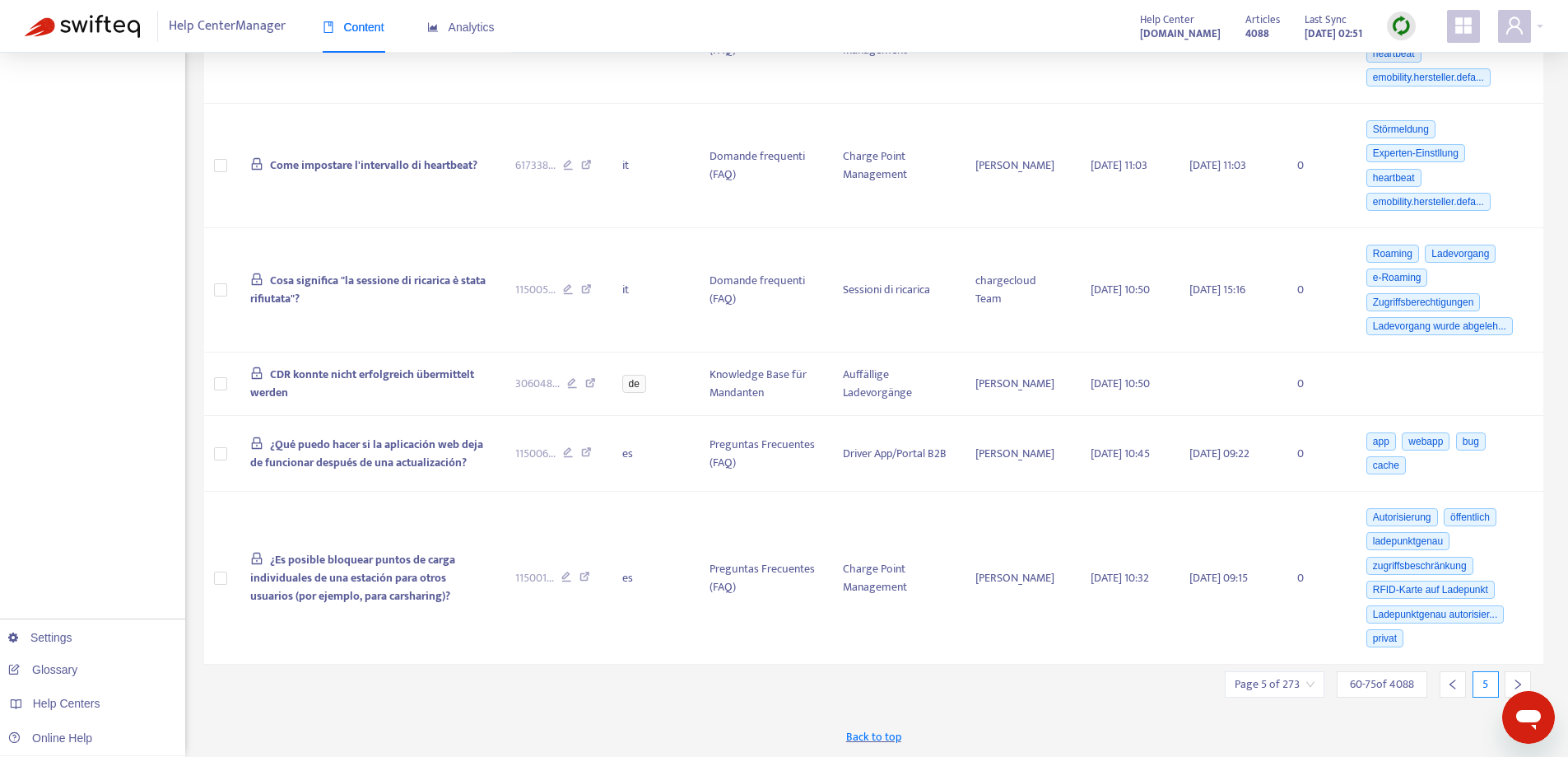
click at [1524, 676] on div at bounding box center [1517, 683] width 26 height 26
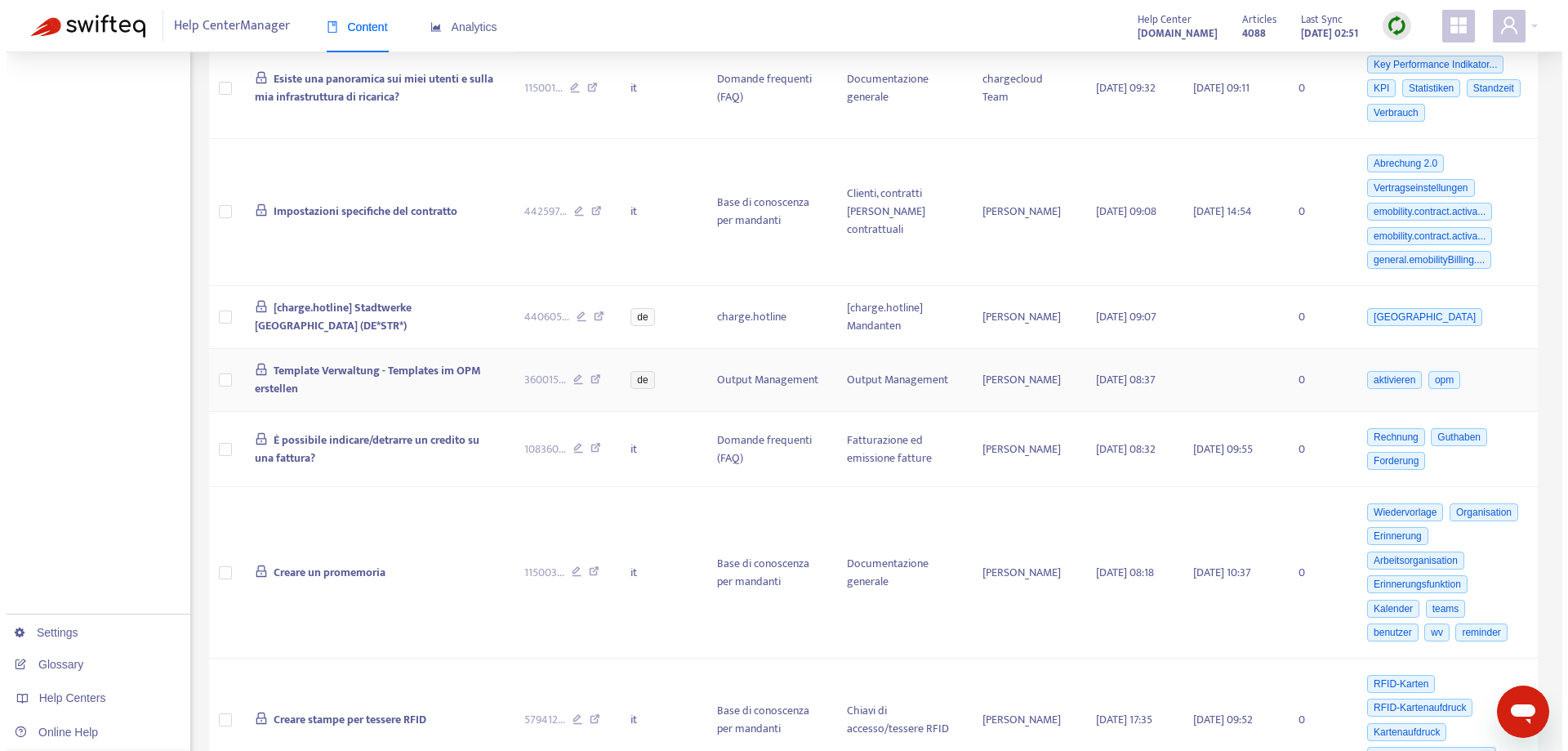
scroll to position [661, 0]
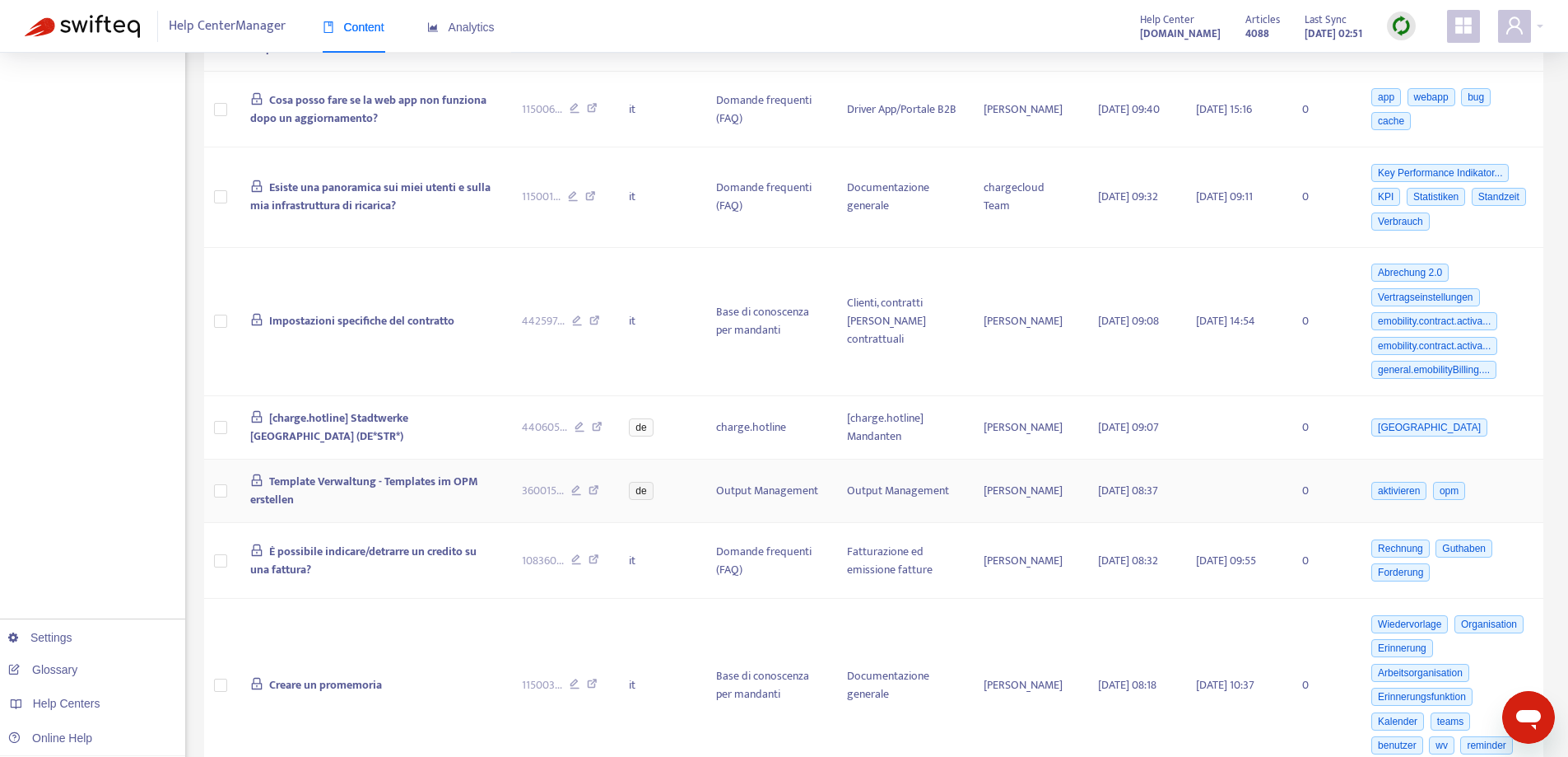
click at [403, 480] on span "Template Verwaltung - Templates im OPM erstellen" at bounding box center [364, 490] width 228 height 37
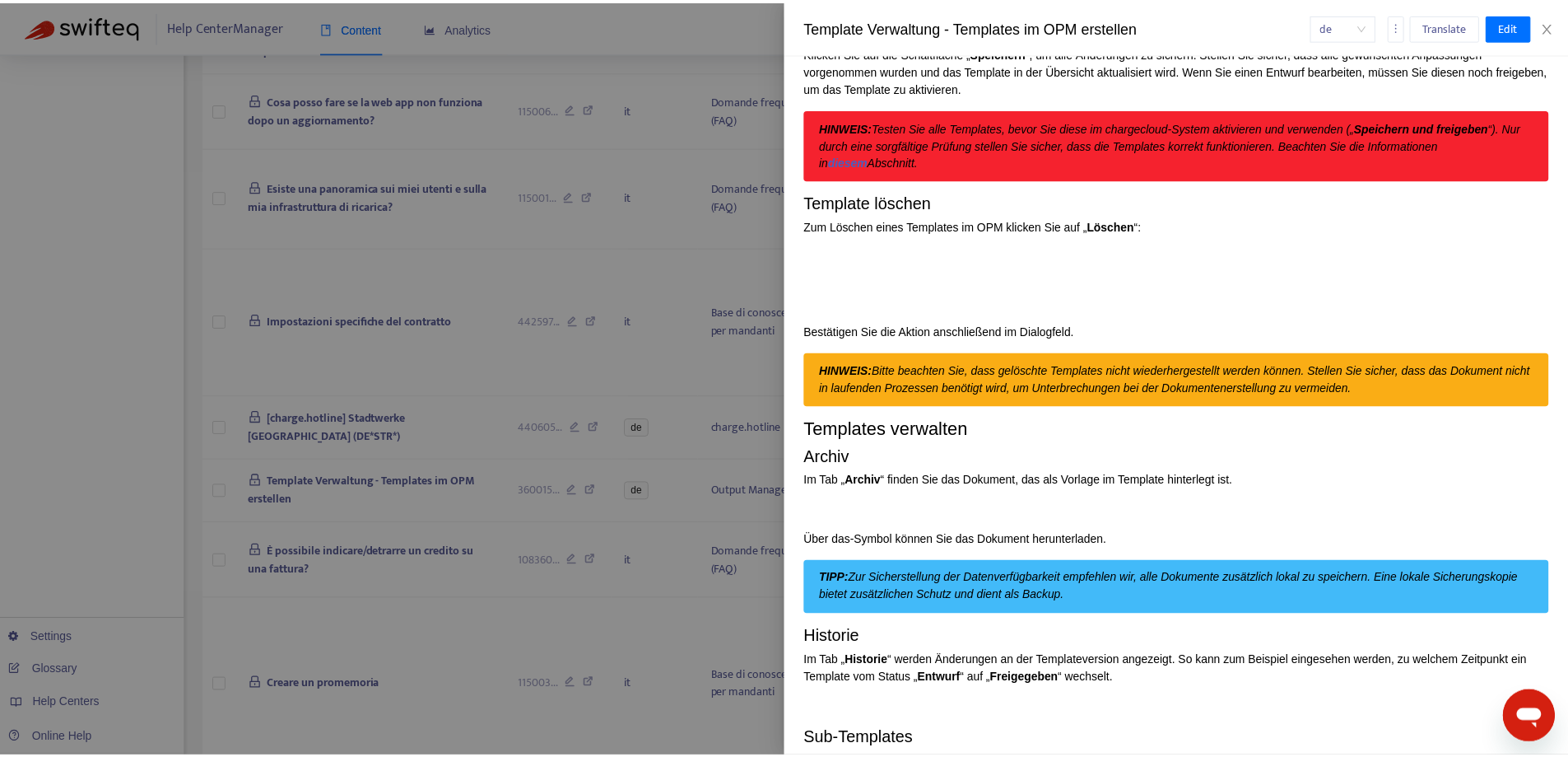
scroll to position [4035, 0]
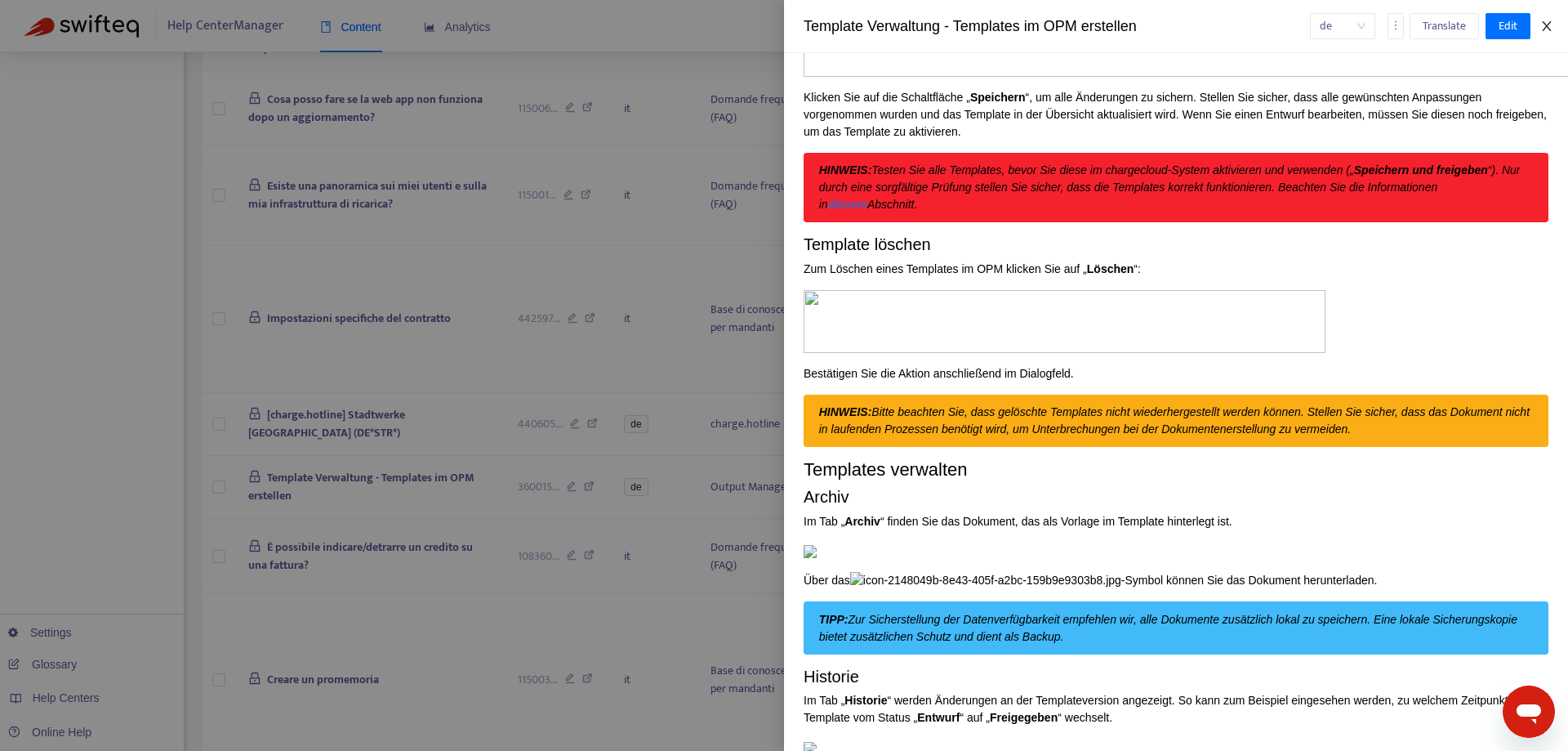
click at [1546, 27] on icon "close" at bounding box center [1547, 25] width 13 height 13
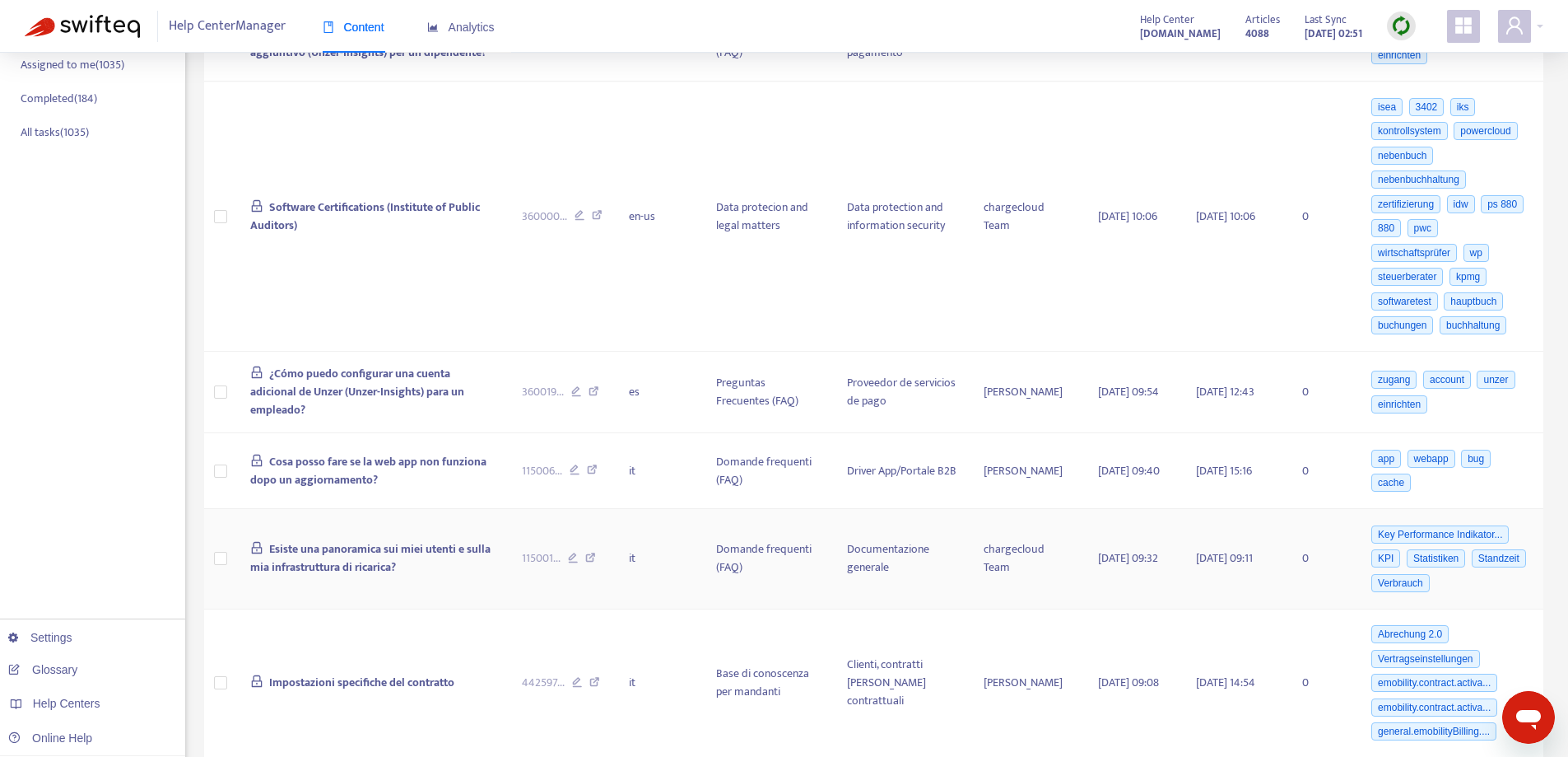
scroll to position [0, 0]
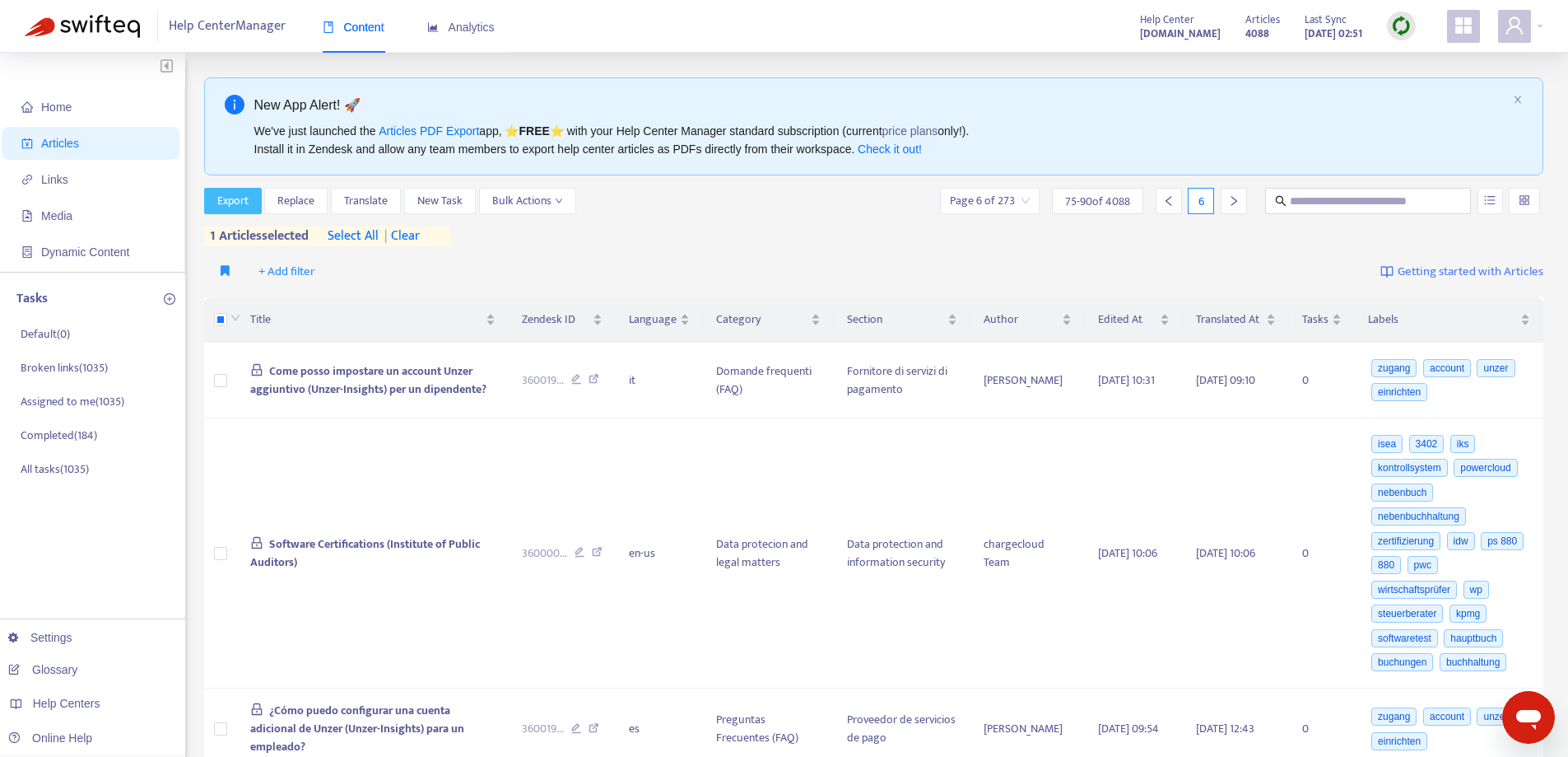
click at [219, 195] on span "Export" at bounding box center [233, 201] width 31 height 18
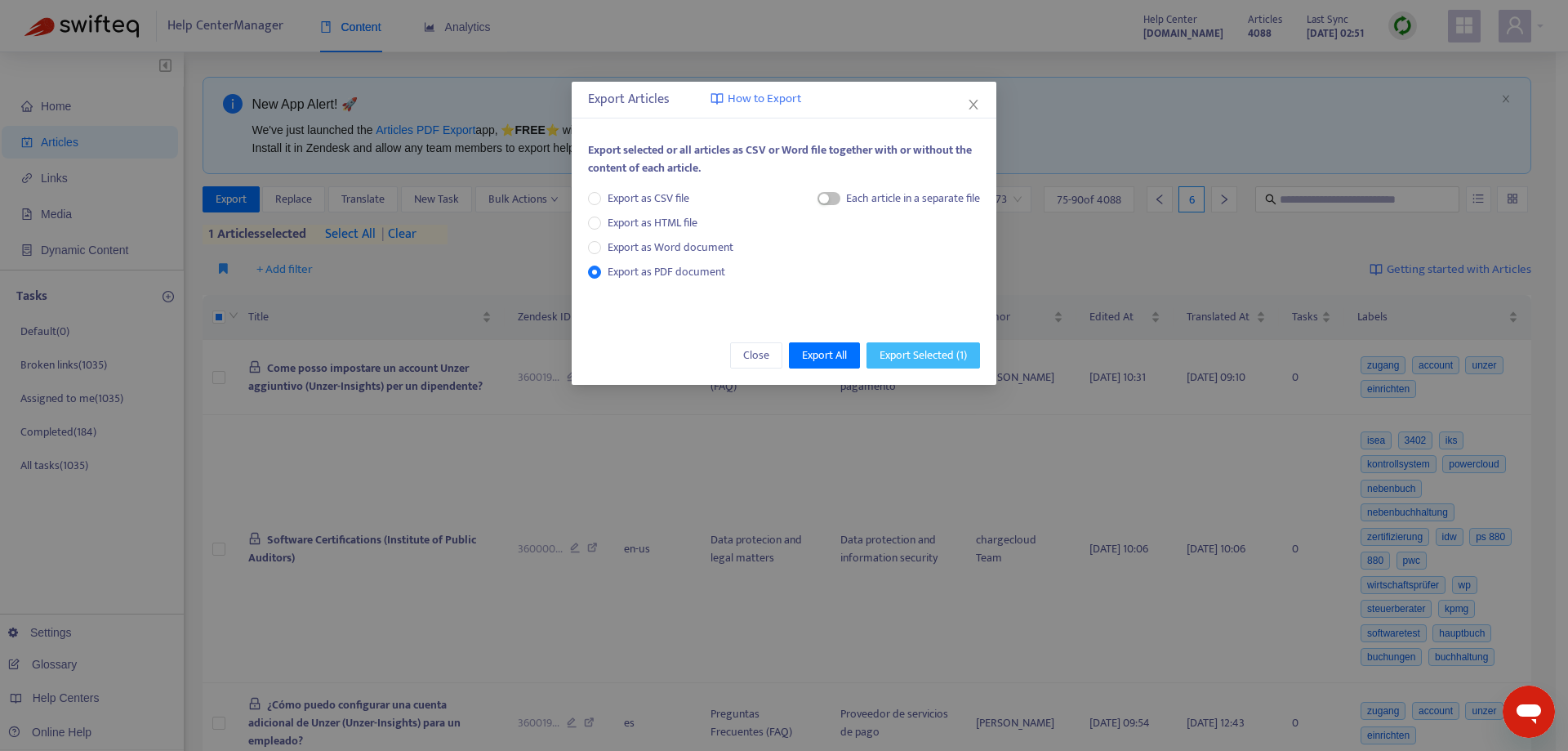
click at [919, 355] on span "Export Selected ( 1 )" at bounding box center [923, 355] width 88 height 18
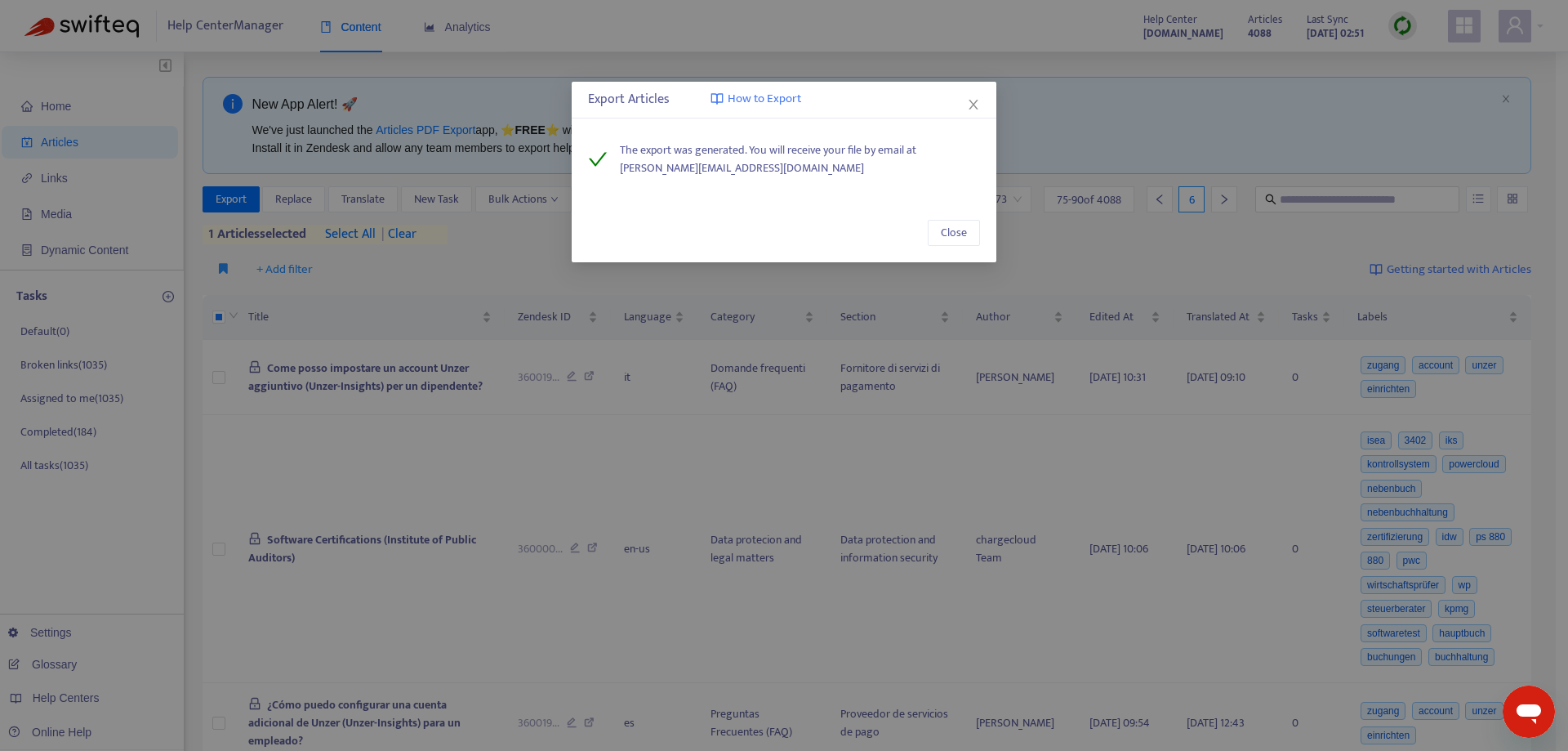
click at [968, 105] on icon "close" at bounding box center [973, 104] width 13 height 13
